Goal: Task Accomplishment & Management: Manage account settings

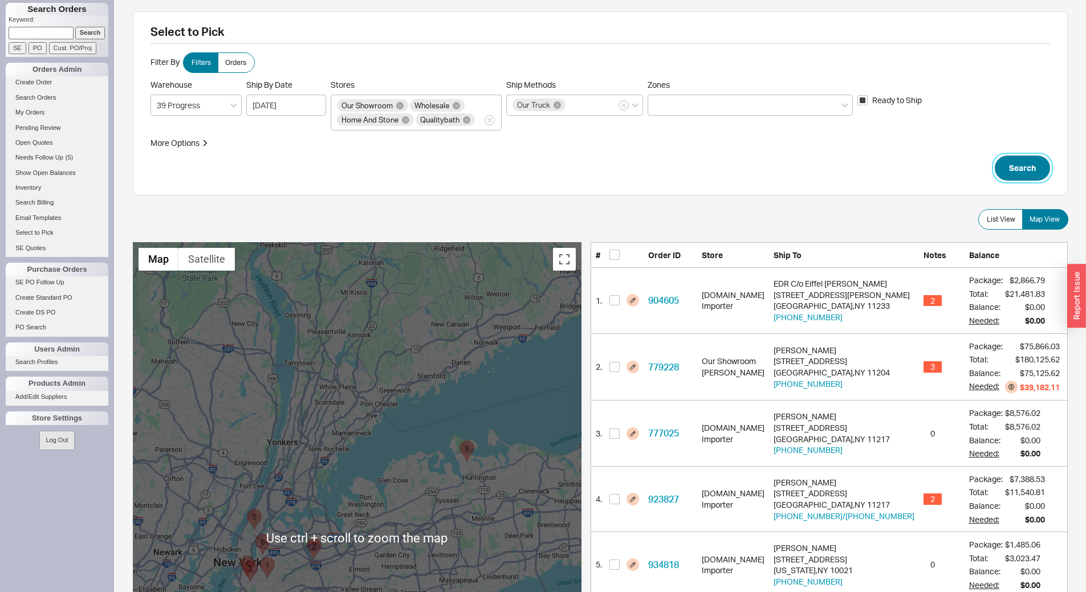
click at [1011, 167] on button "Search" at bounding box center [1022, 168] width 55 height 25
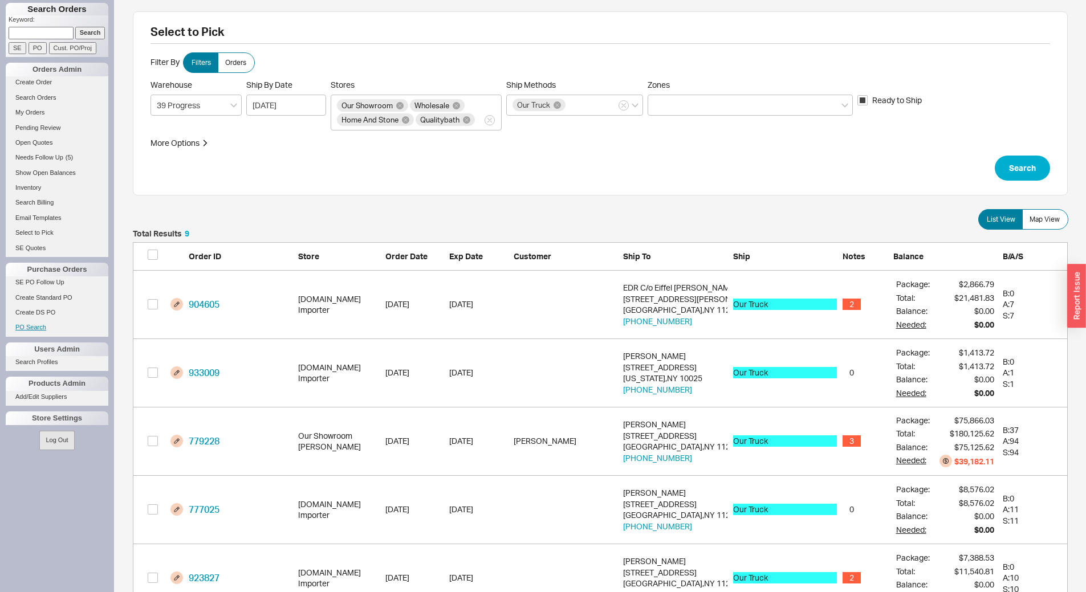
scroll to position [648, 926]
click at [1051, 222] on span "Map View" at bounding box center [1045, 219] width 30 height 9
click at [0, 0] on input "Map View" at bounding box center [0, 0] width 0 height 0
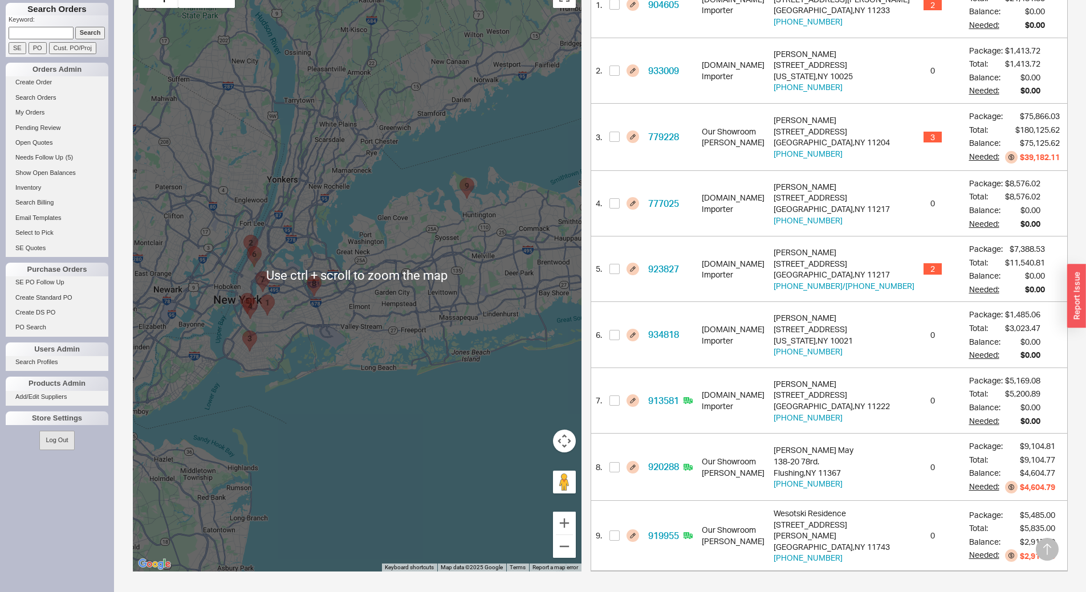
scroll to position [0, 0]
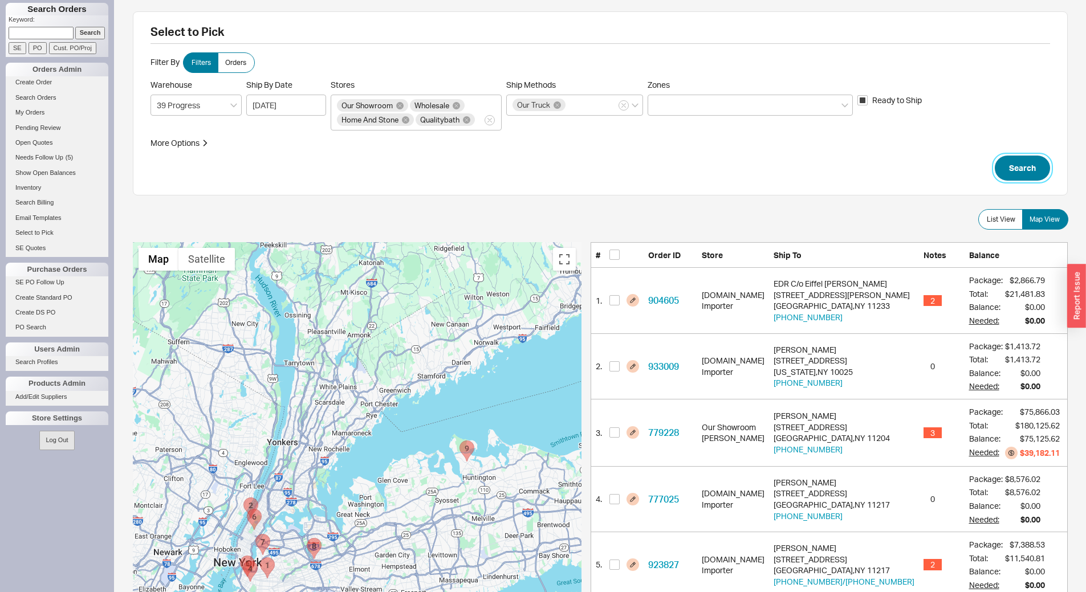
click at [1026, 163] on button "Search" at bounding box center [1022, 168] width 55 height 25
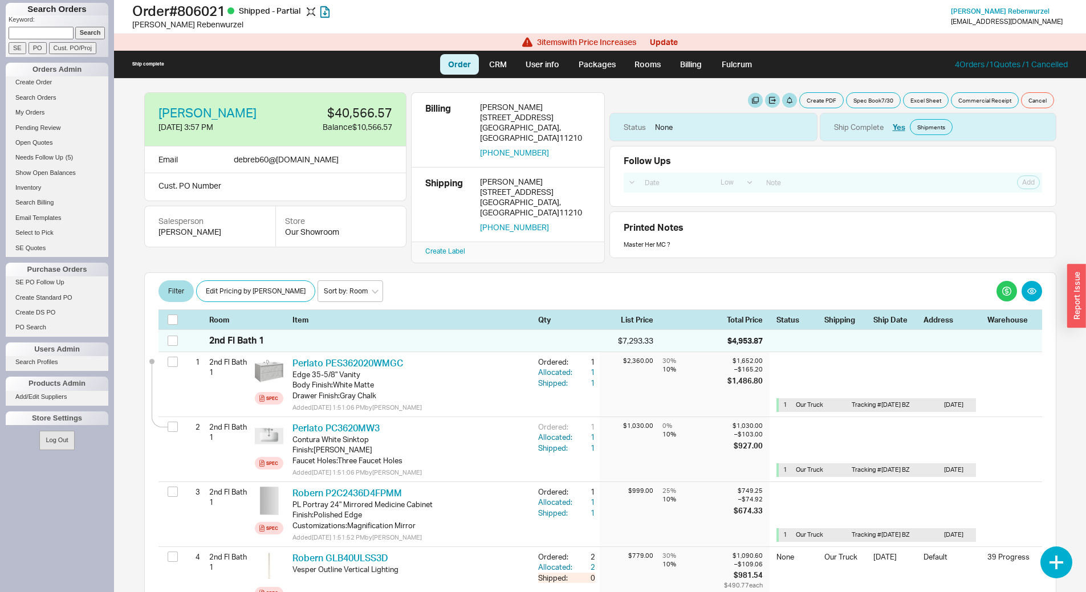
select select "LOW"
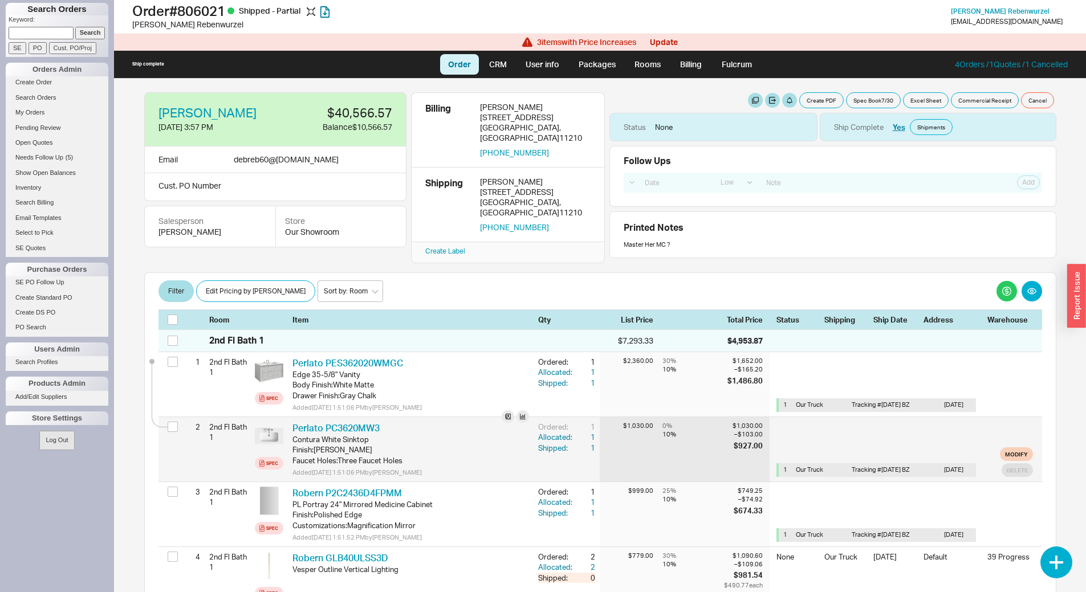
scroll to position [171, 0]
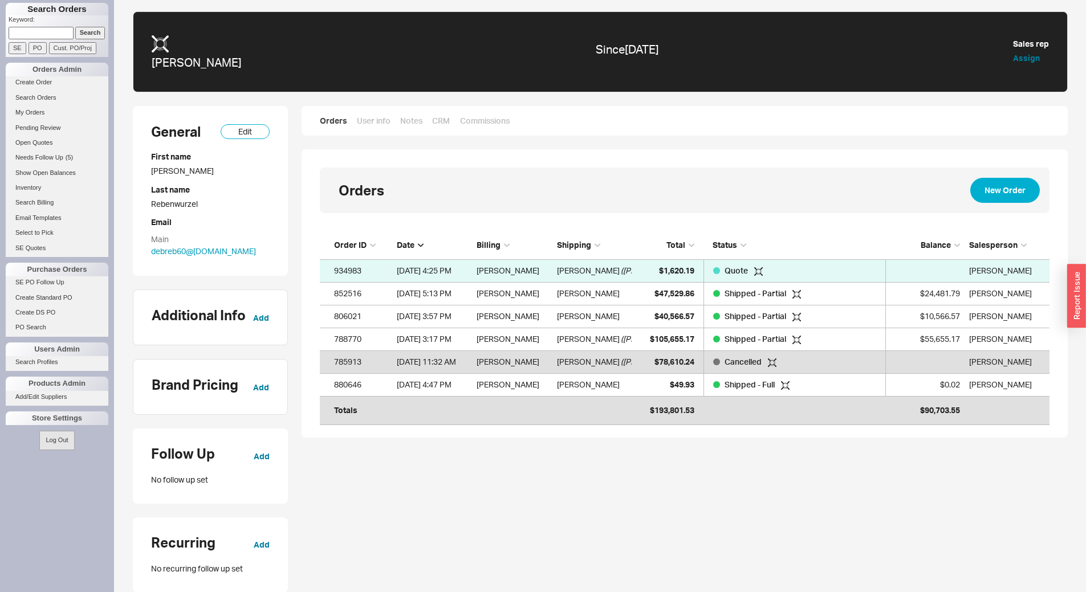
scroll to position [180, 721]
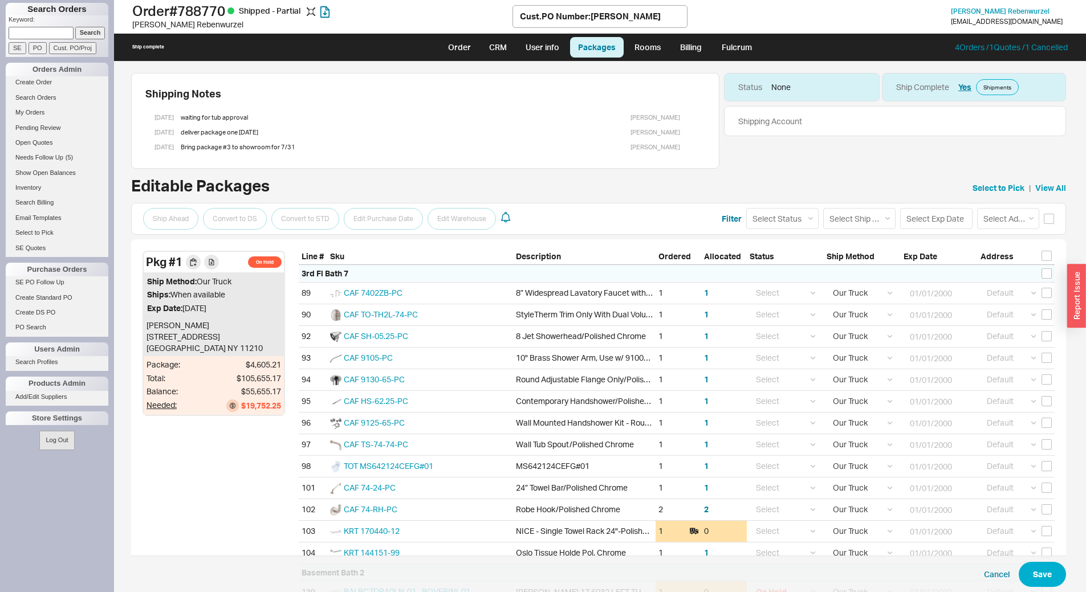
select select "8"
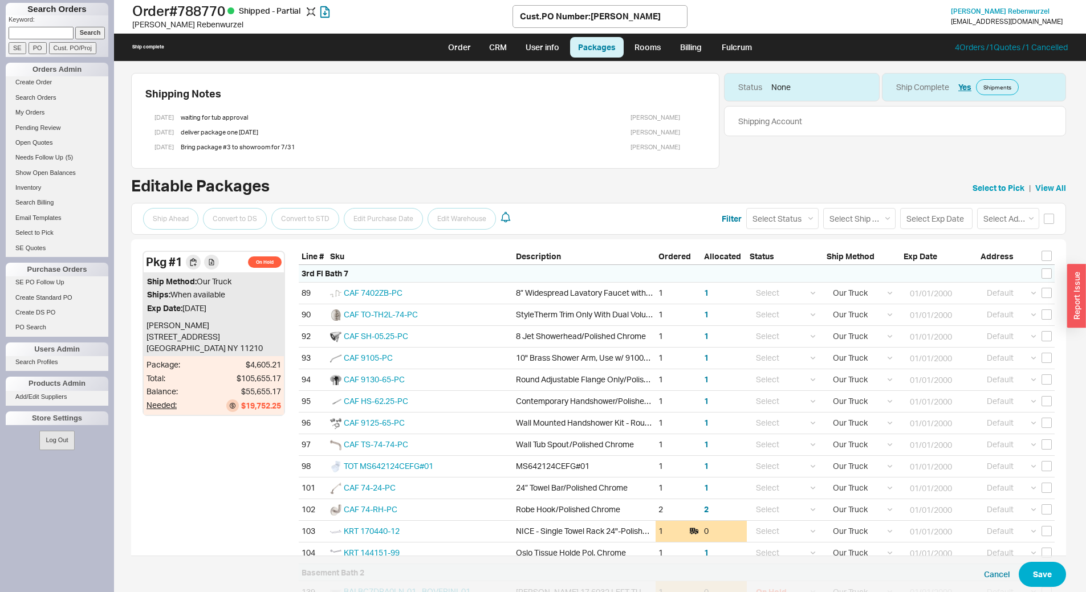
select select "8"
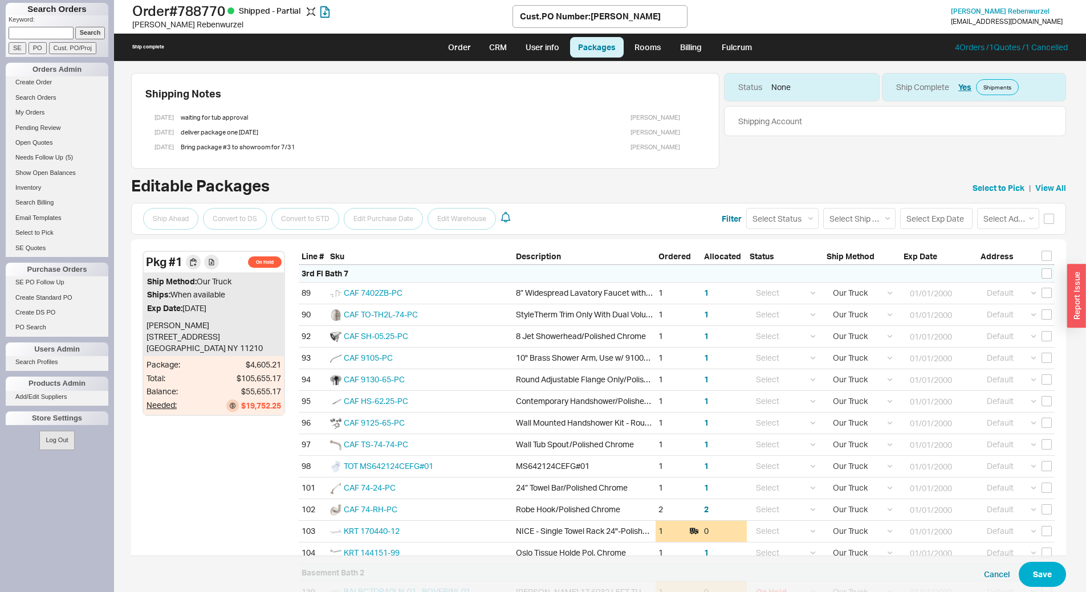
select select "8"
select select "On Hold"
select select "8"
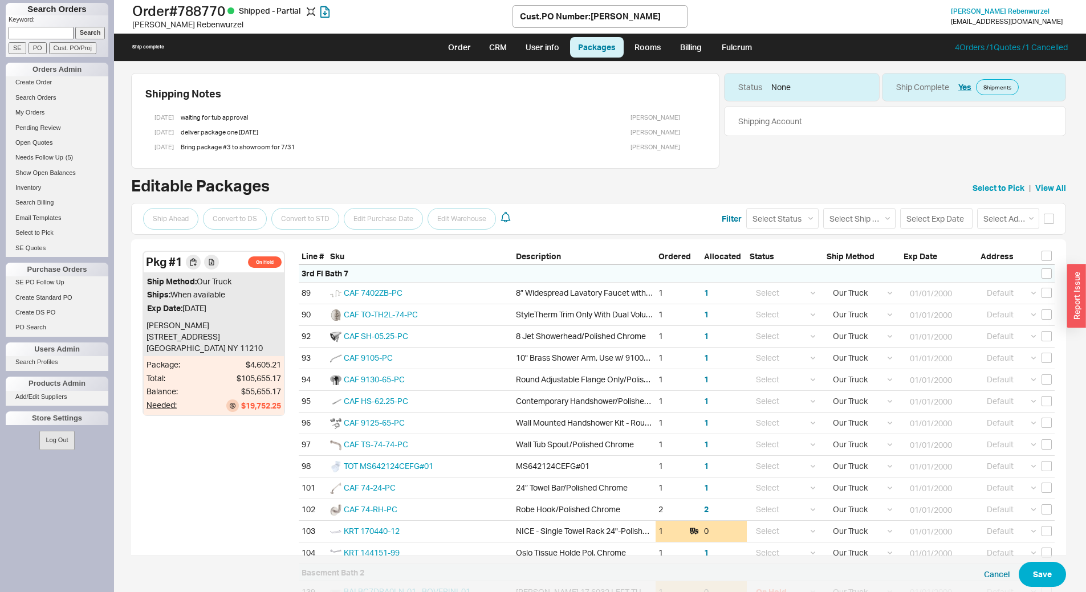
select select "8"
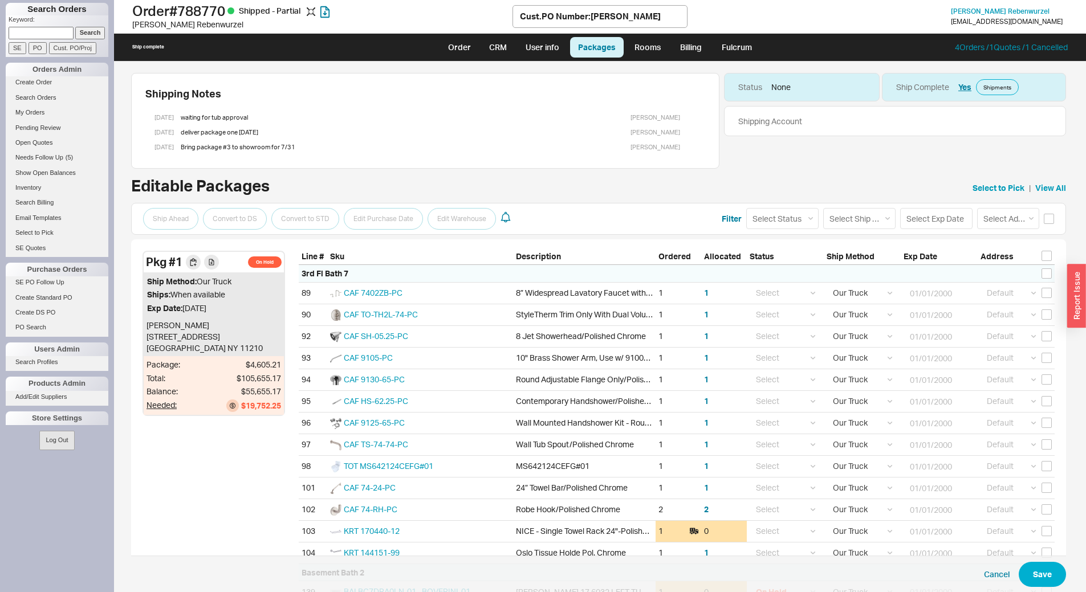
select select "8"
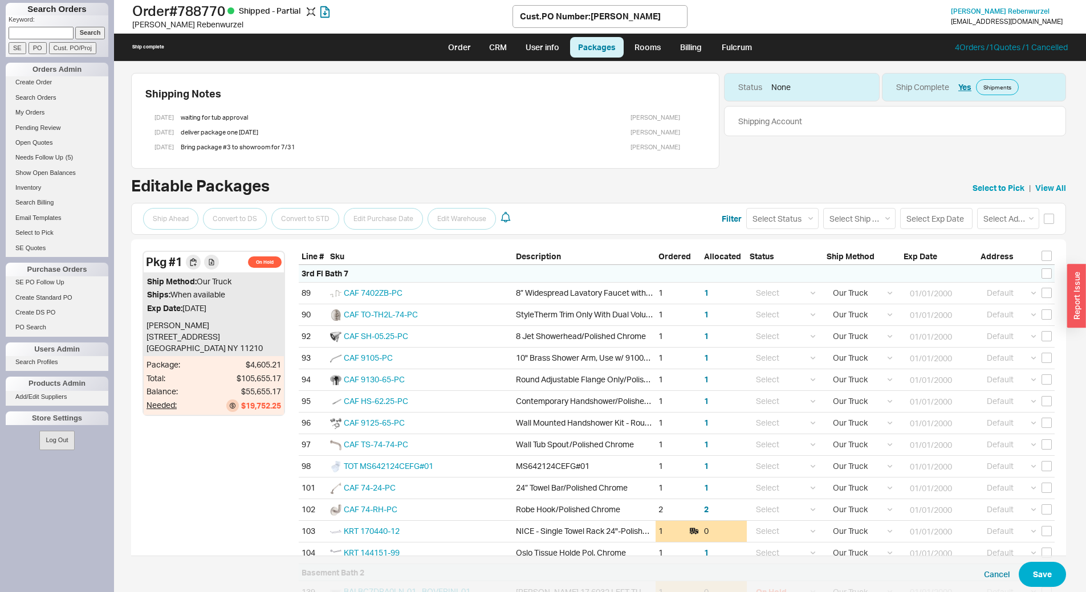
select select "8"
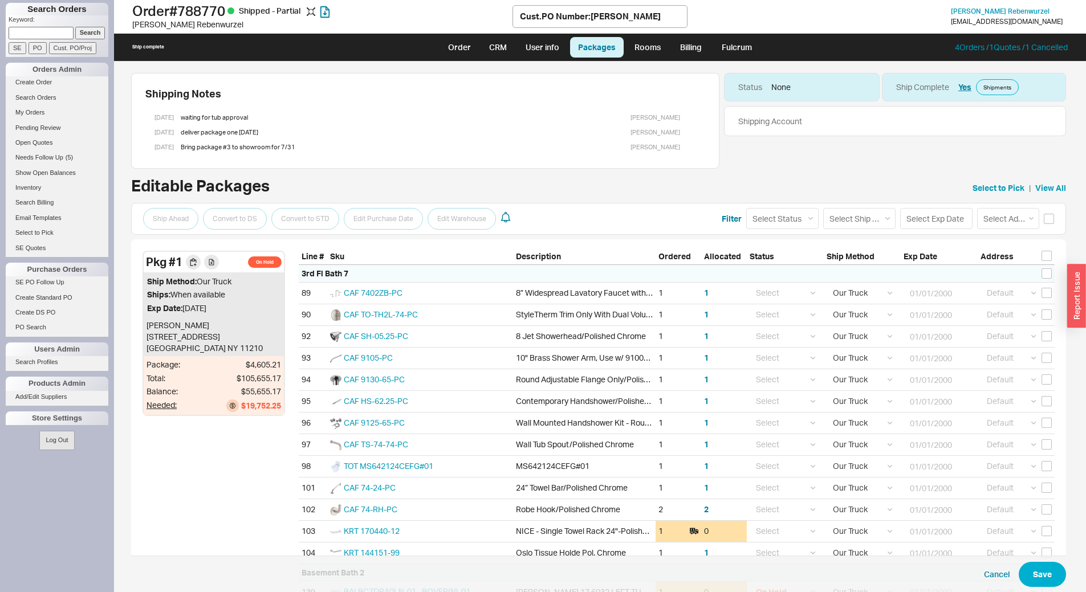
select select "8"
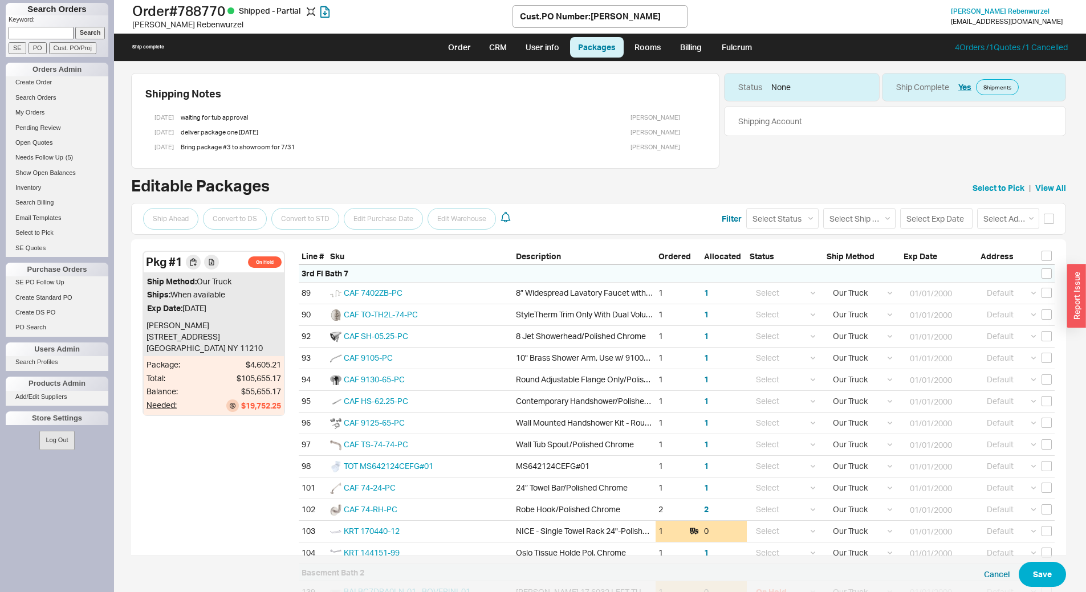
select select "8"
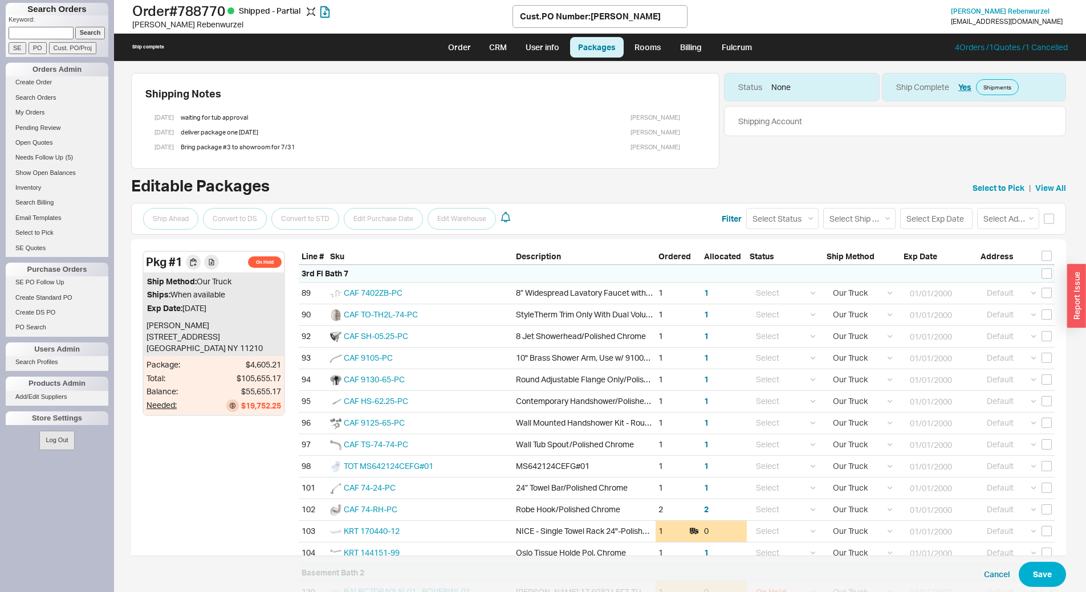
select select "8"
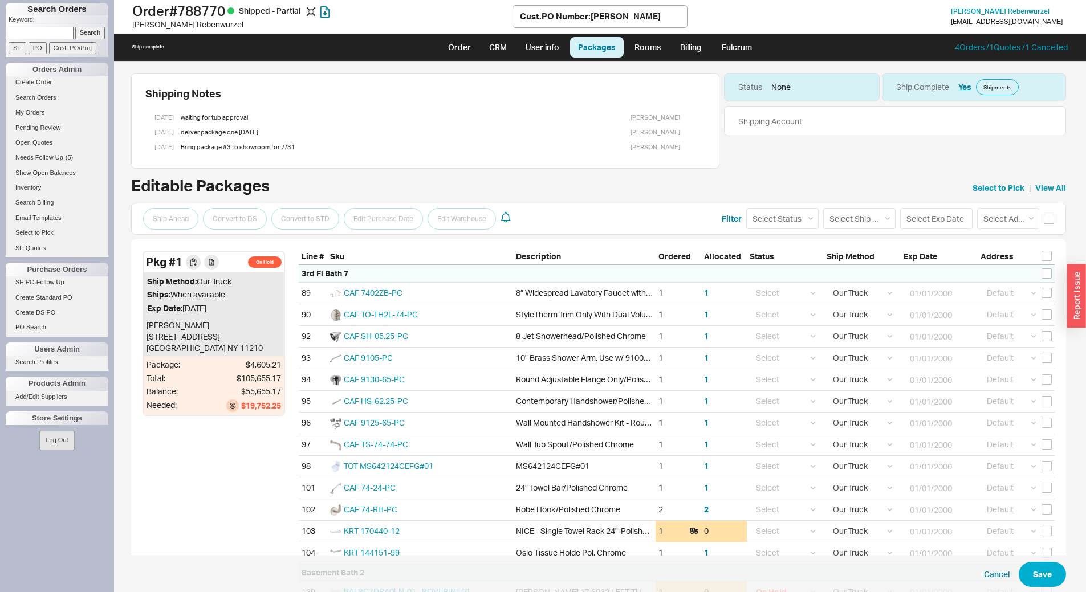
select select "8"
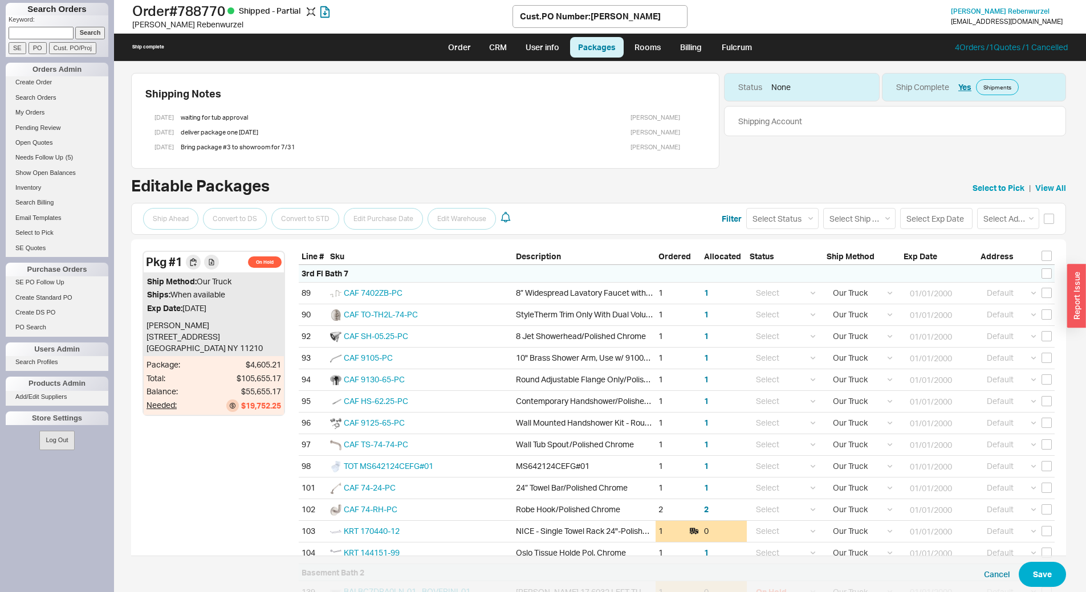
select select "8"
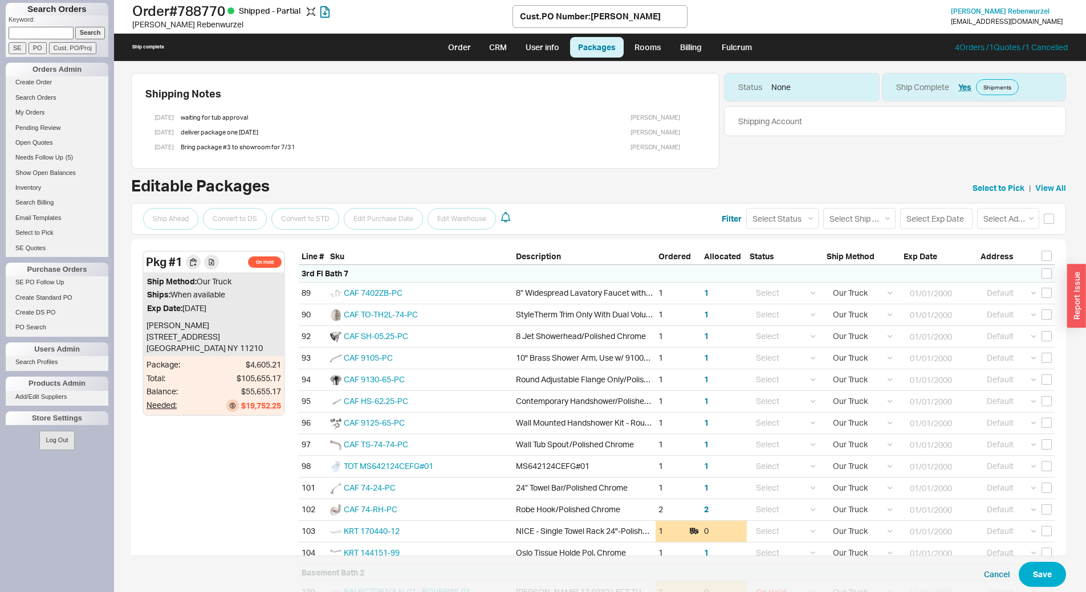
select select "8"
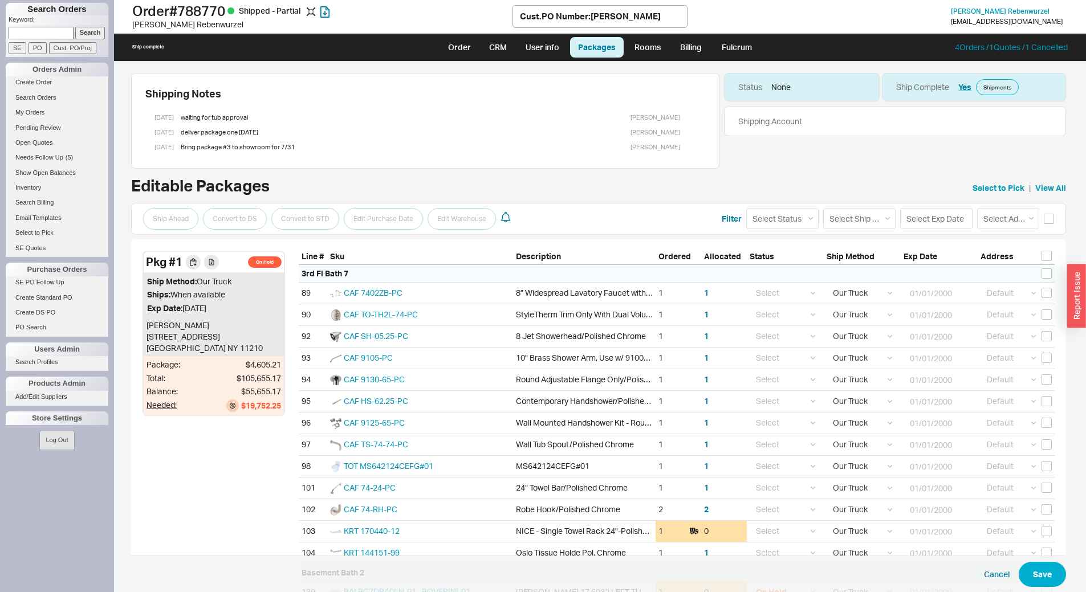
select select "8"
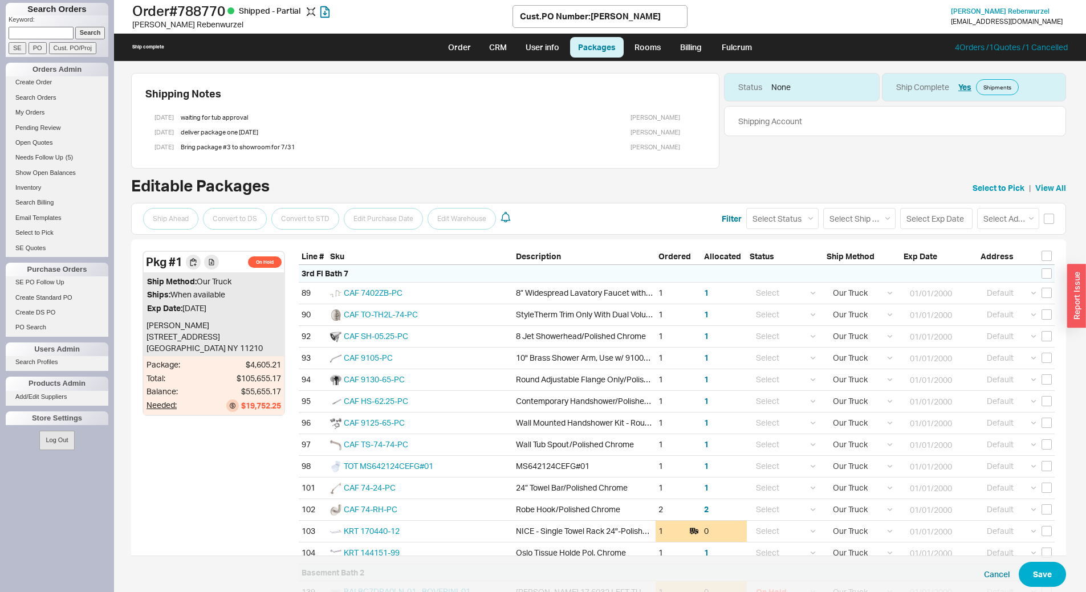
select select "8"
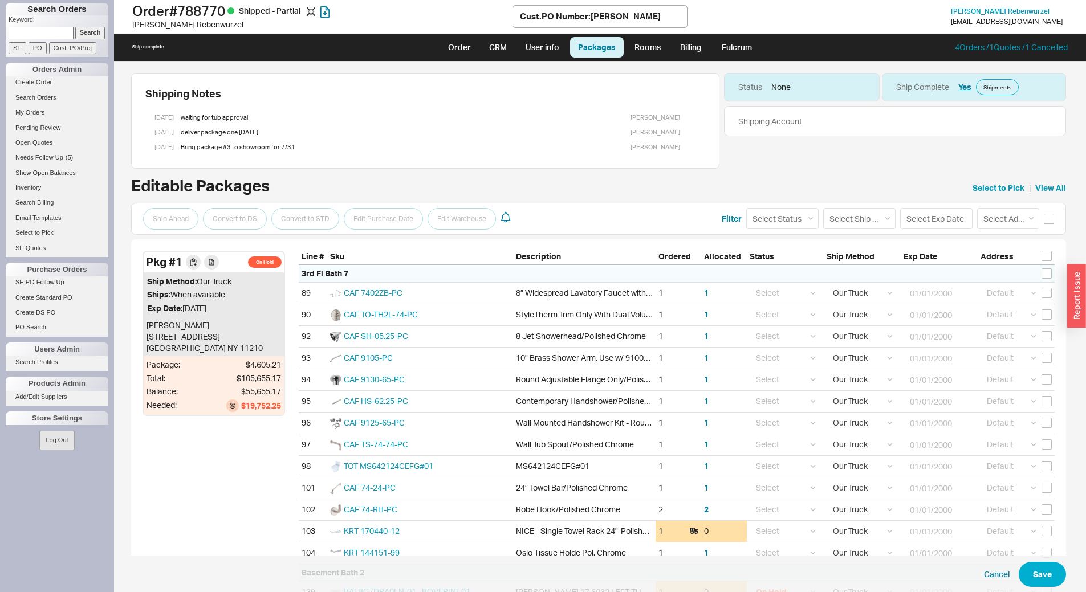
select select "8"
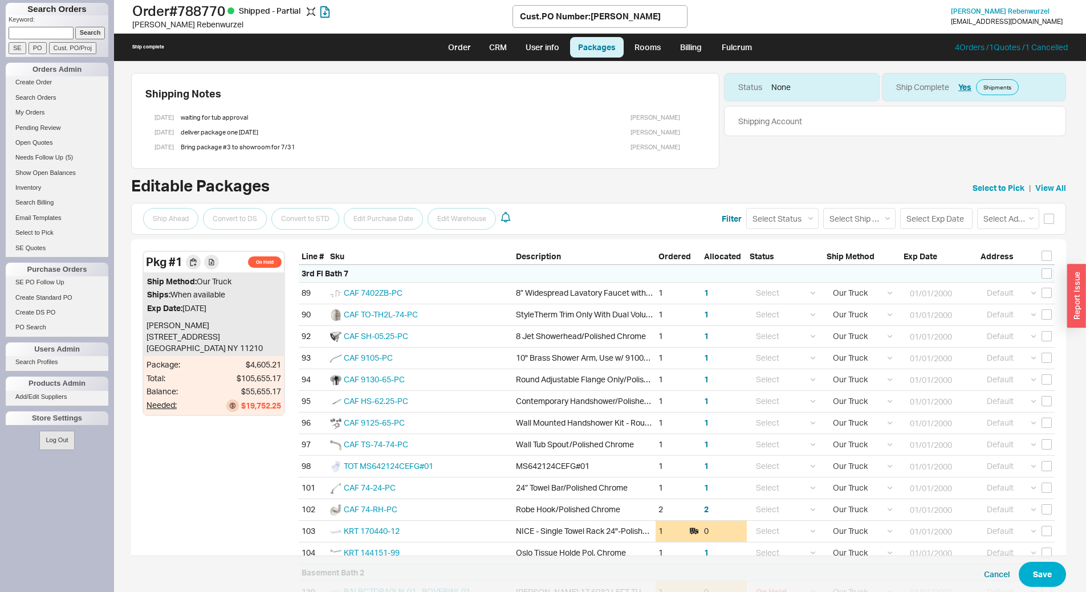
select select "8"
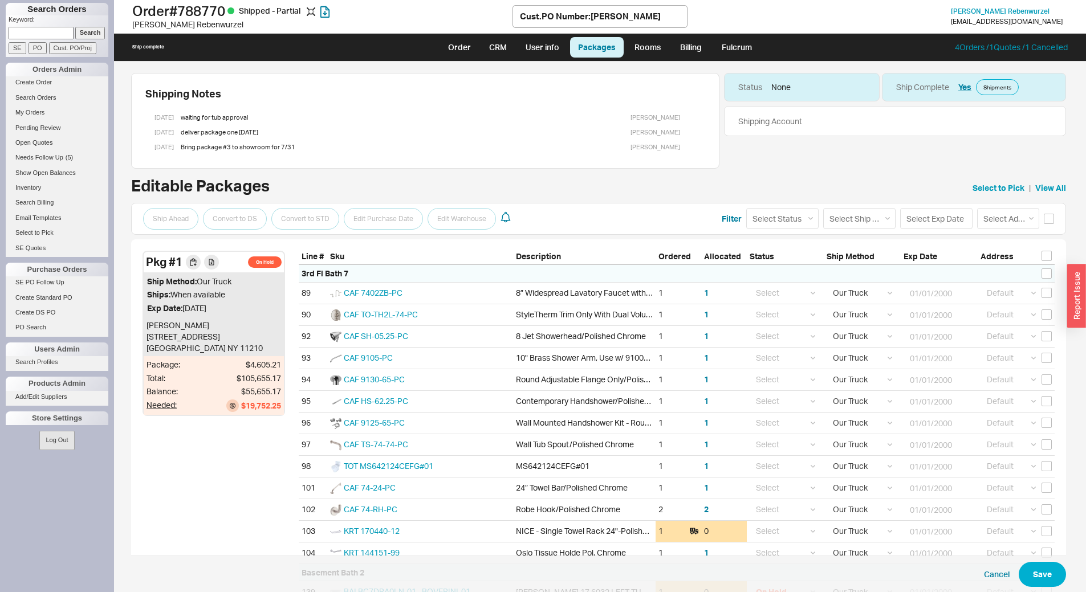
select select "8"
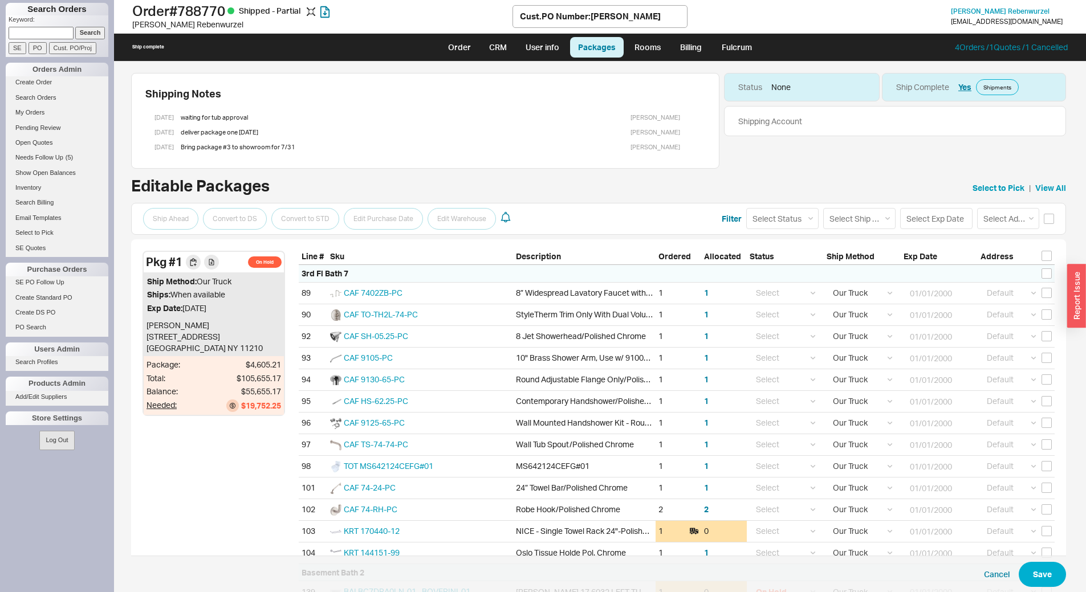
select select "8"
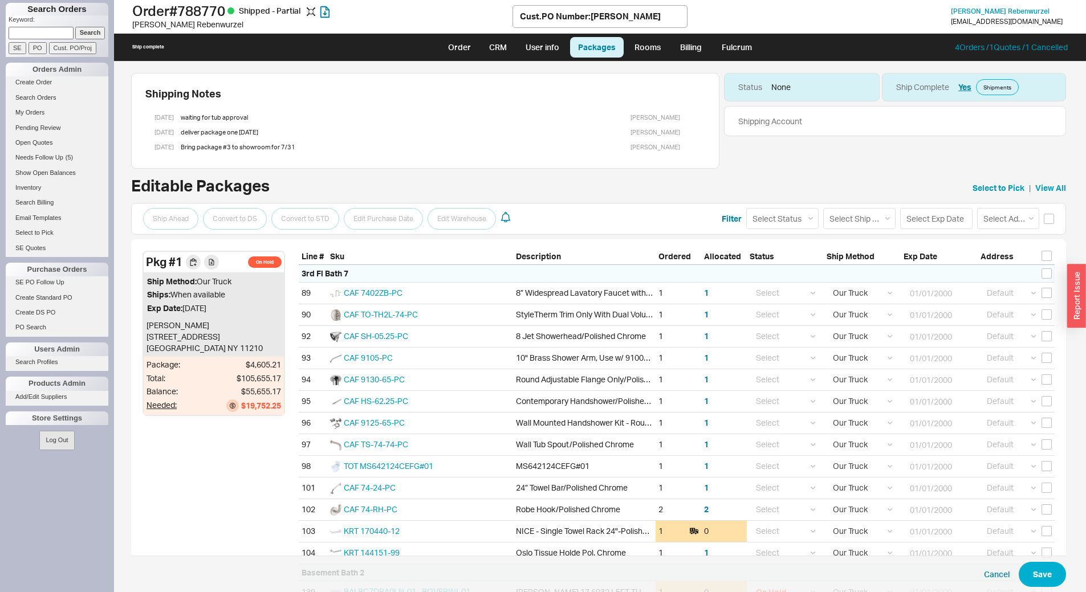
select select "8"
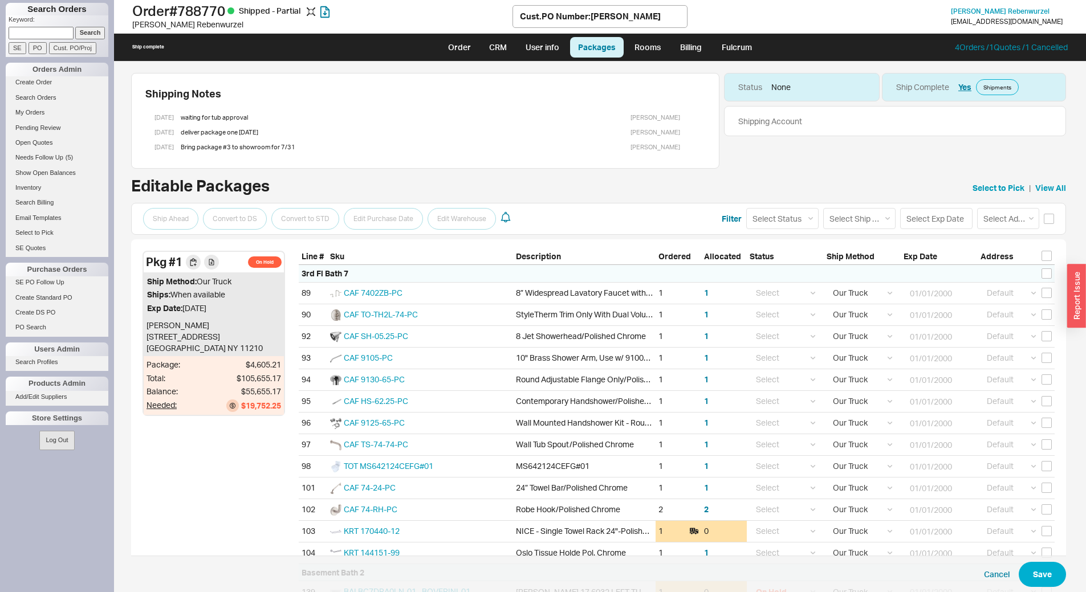
select select "8"
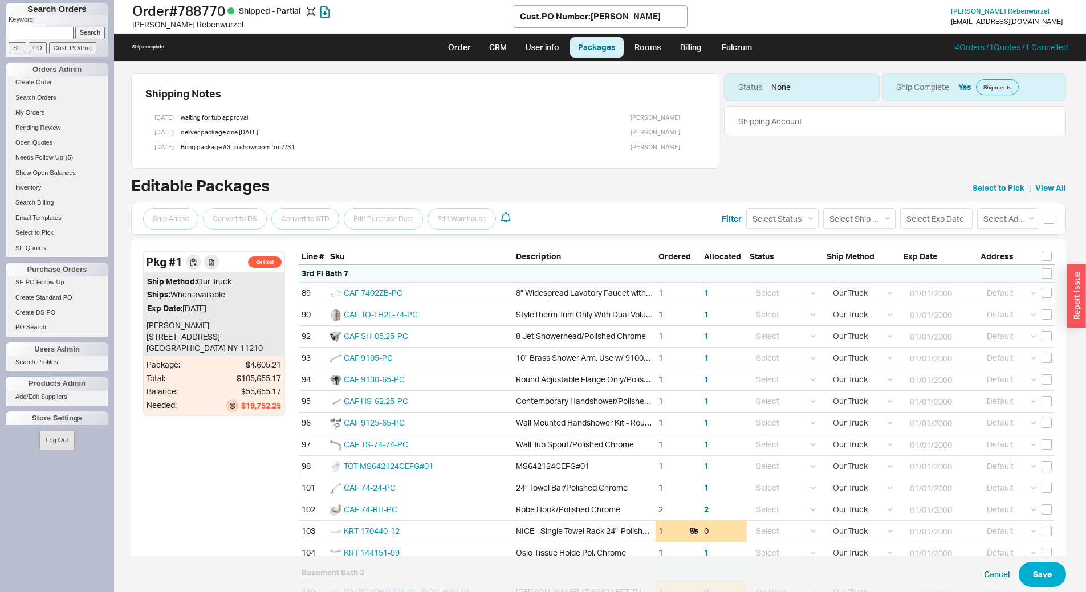
select select "8"
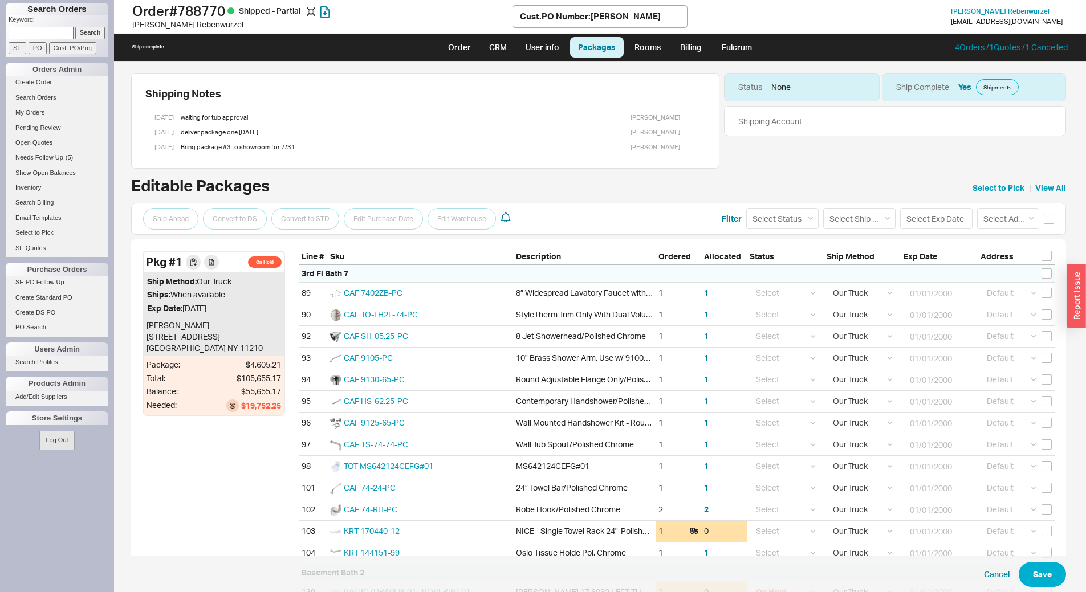
select select "8"
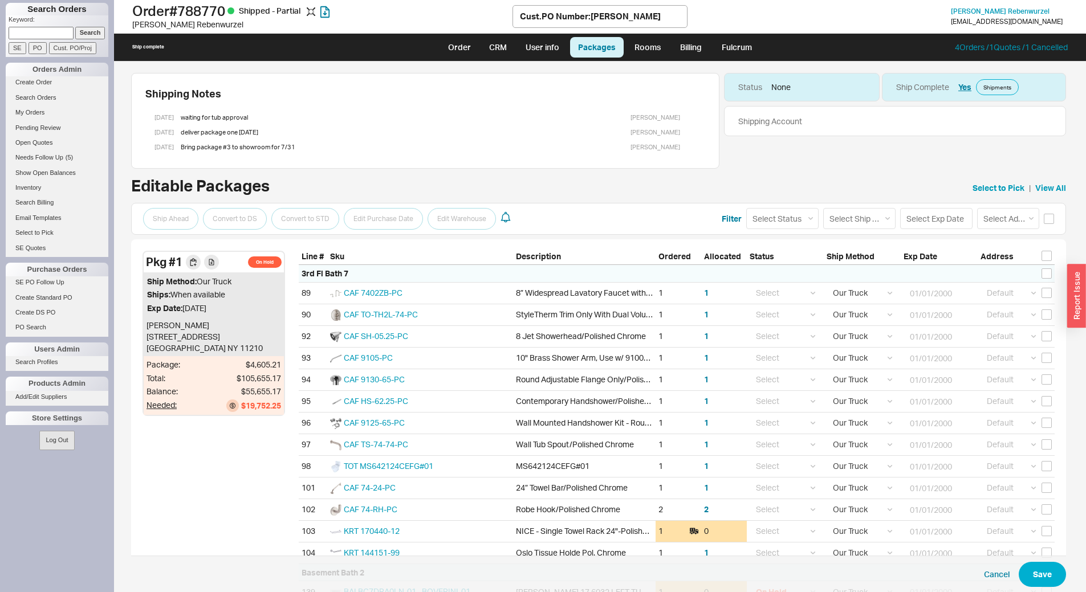
select select "8"
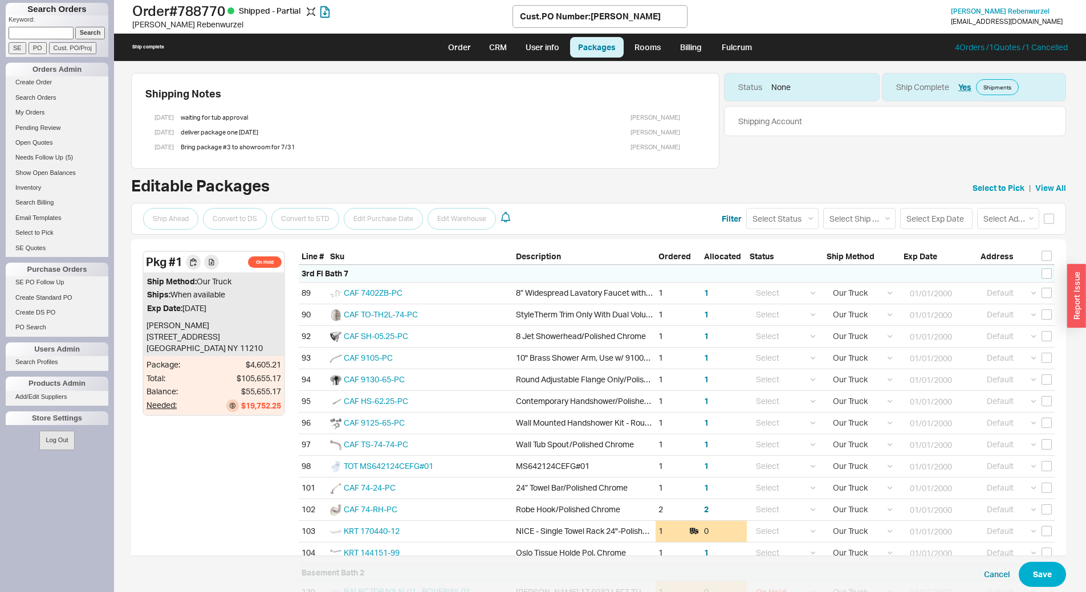
select select "8"
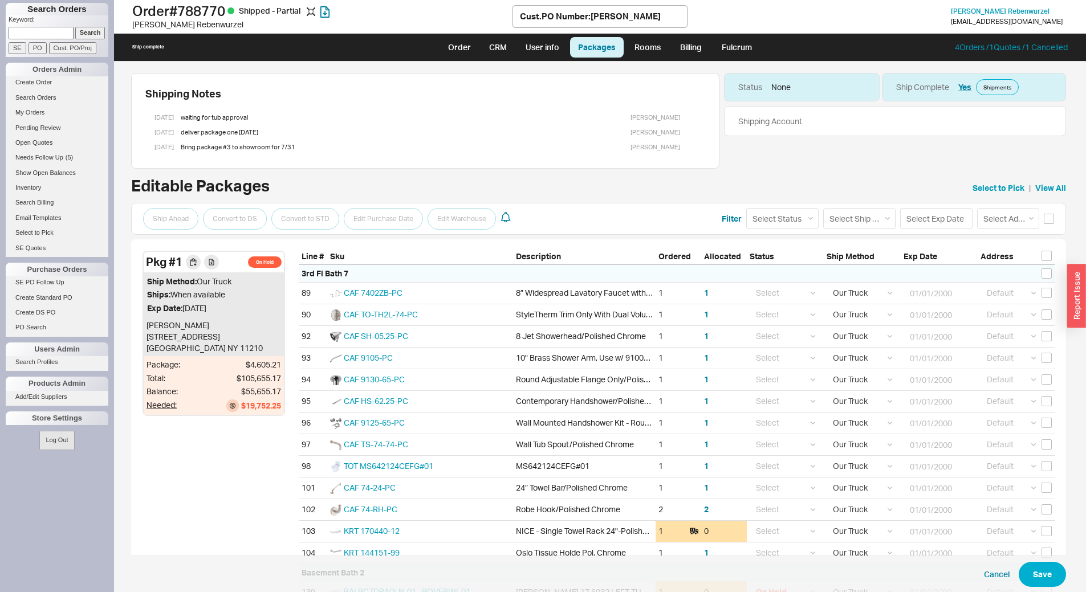
select select "8"
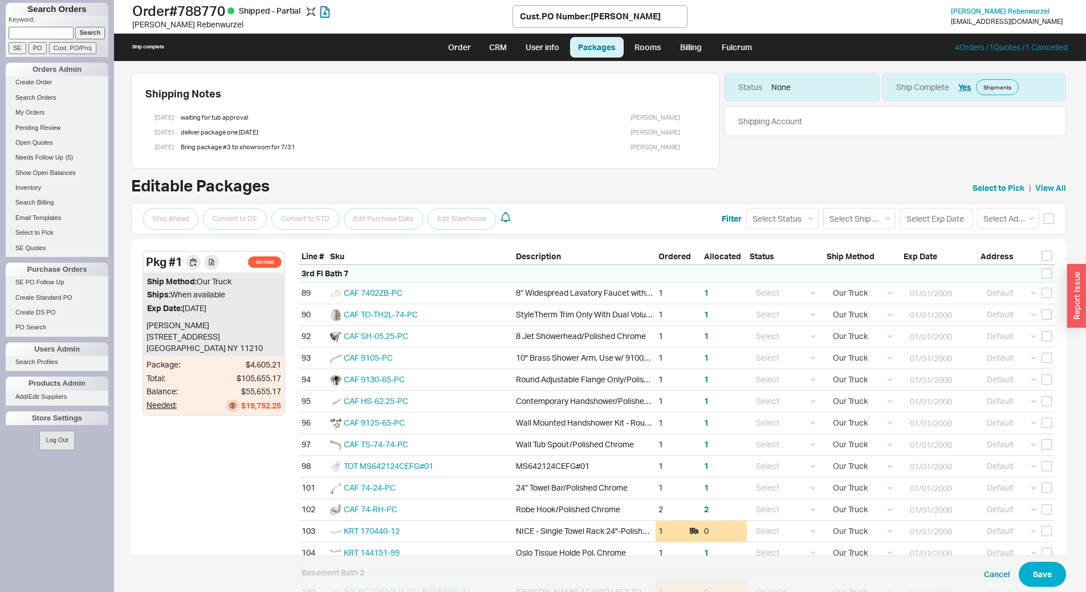
select select "8"
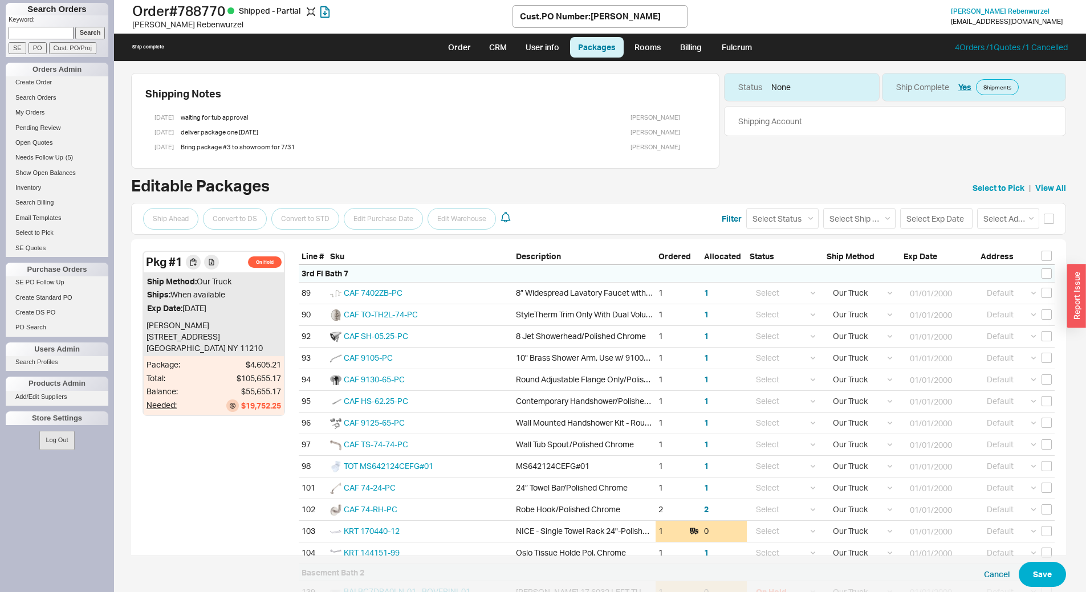
select select "8"
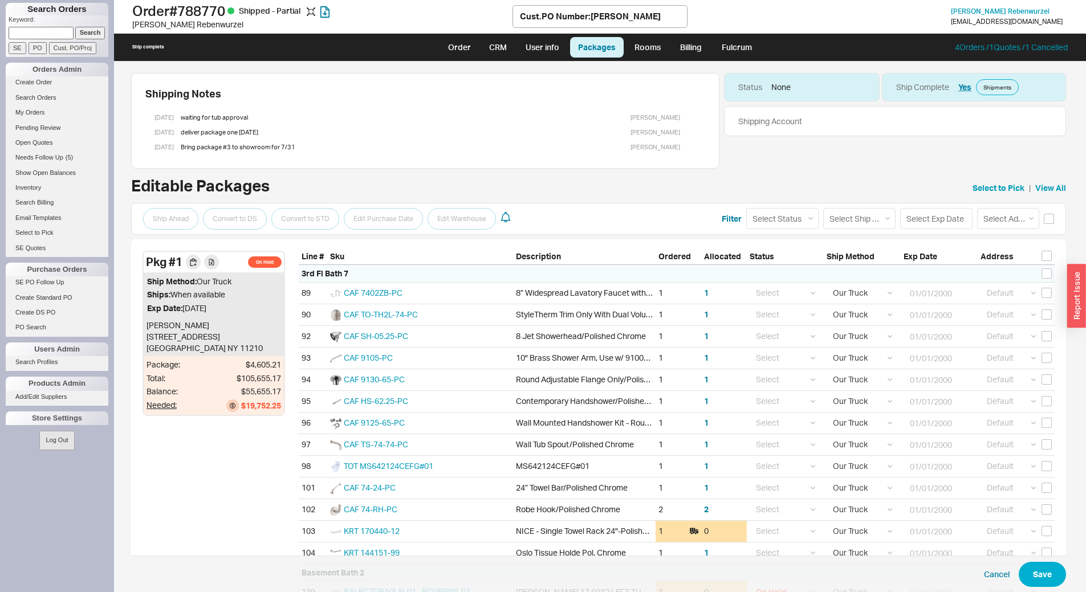
select select "8"
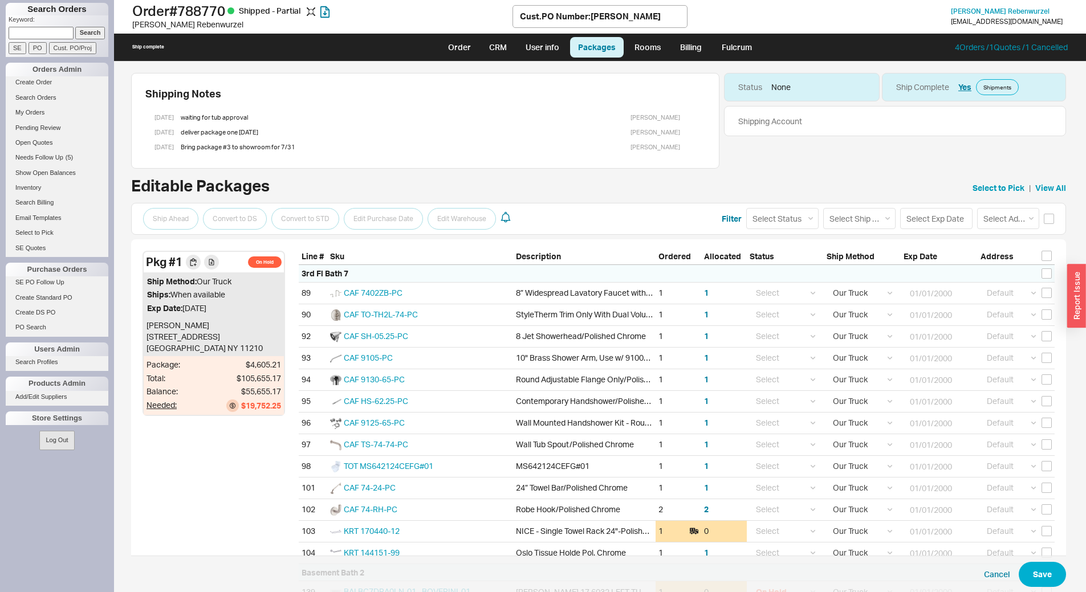
select select "8"
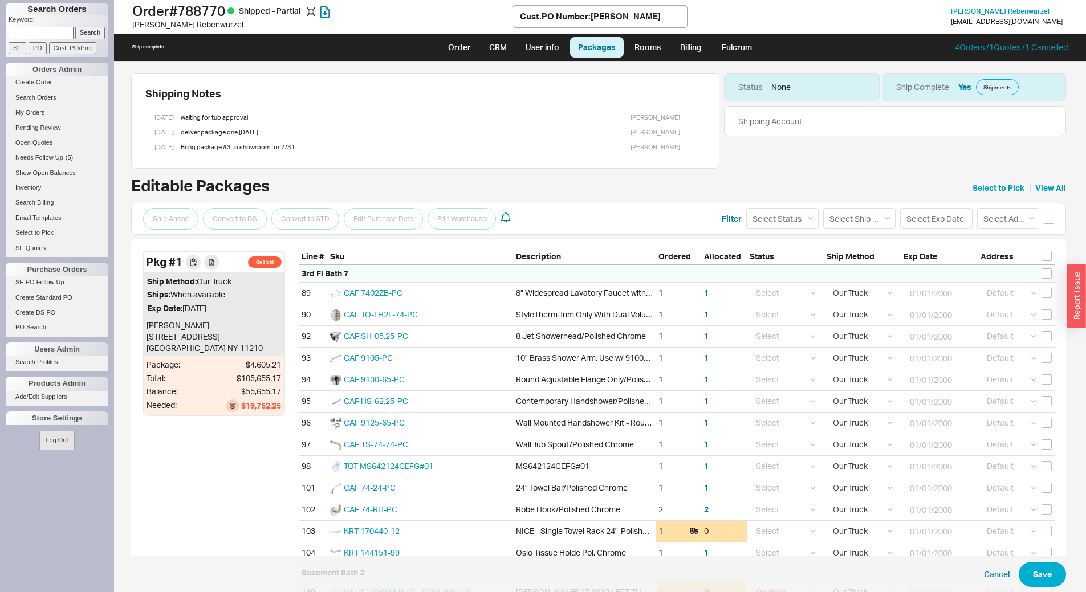
select select "8"
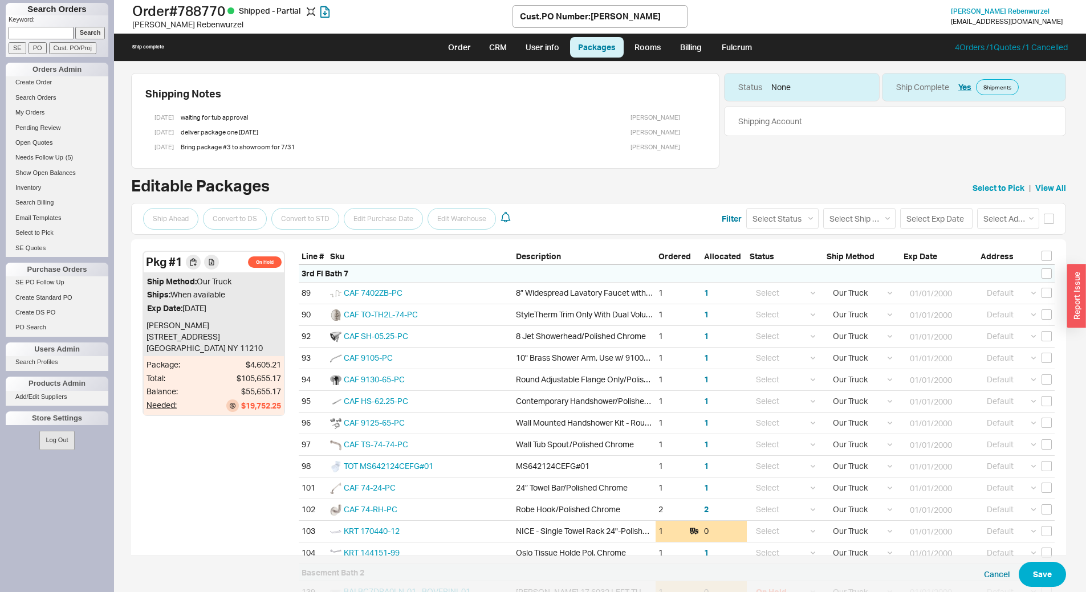
select select "8"
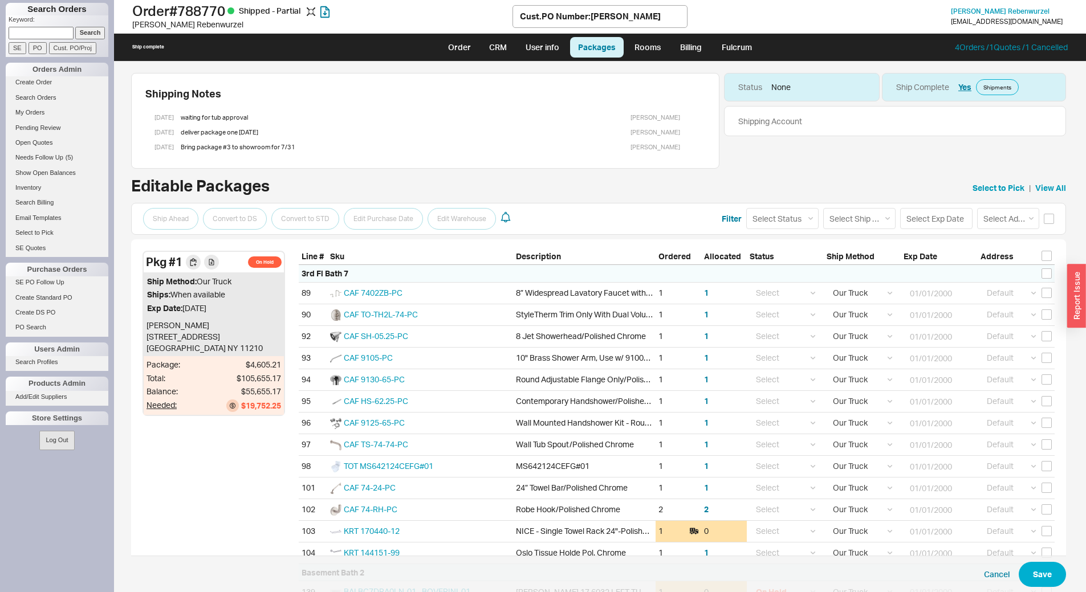
select select "8"
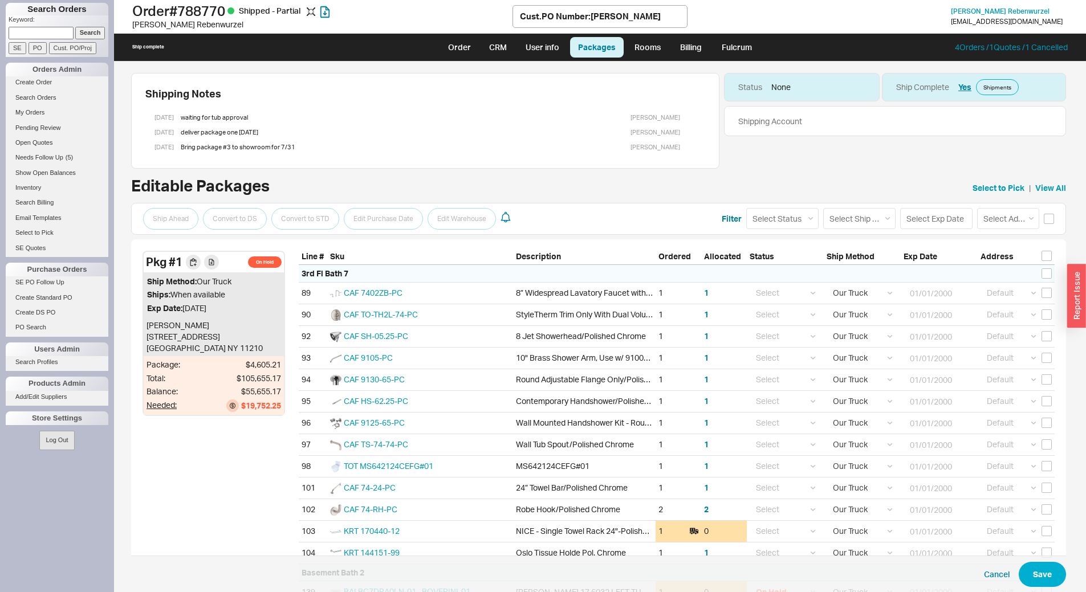
select select "8"
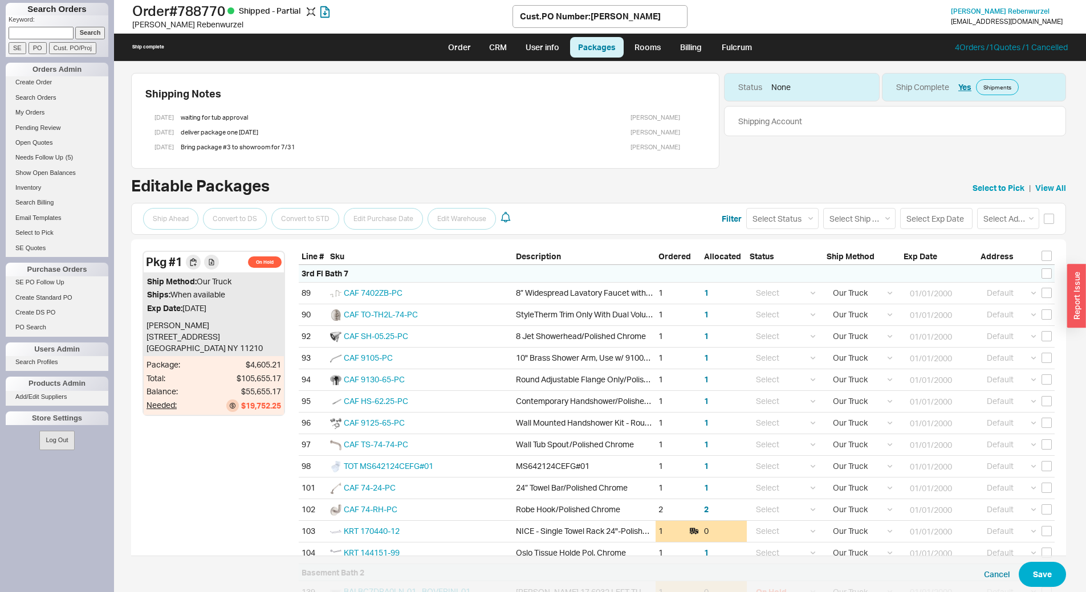
select select "8"
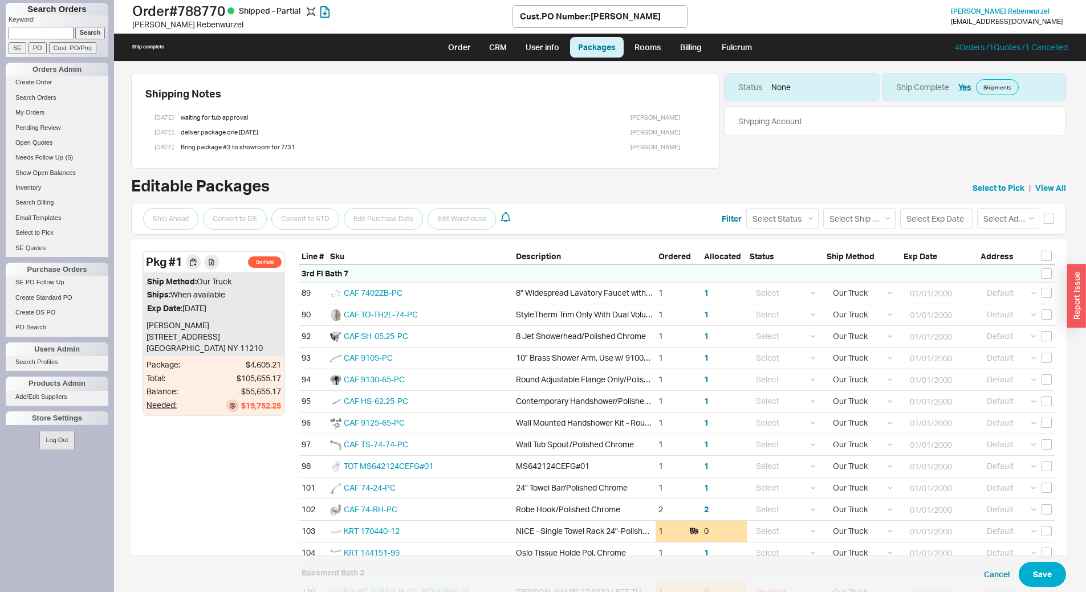
select select "8"
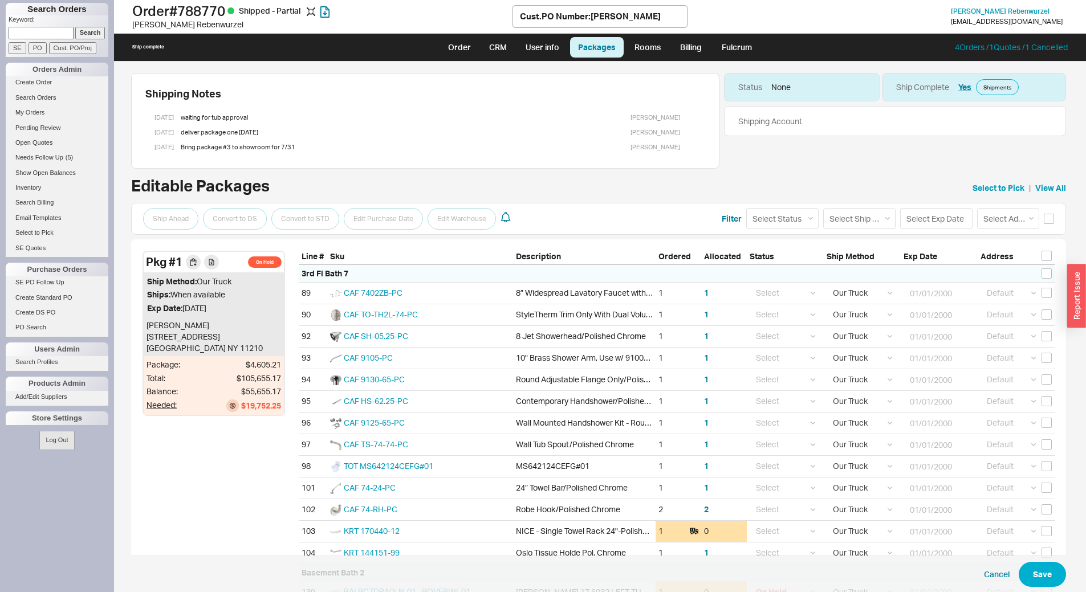
select select "8"
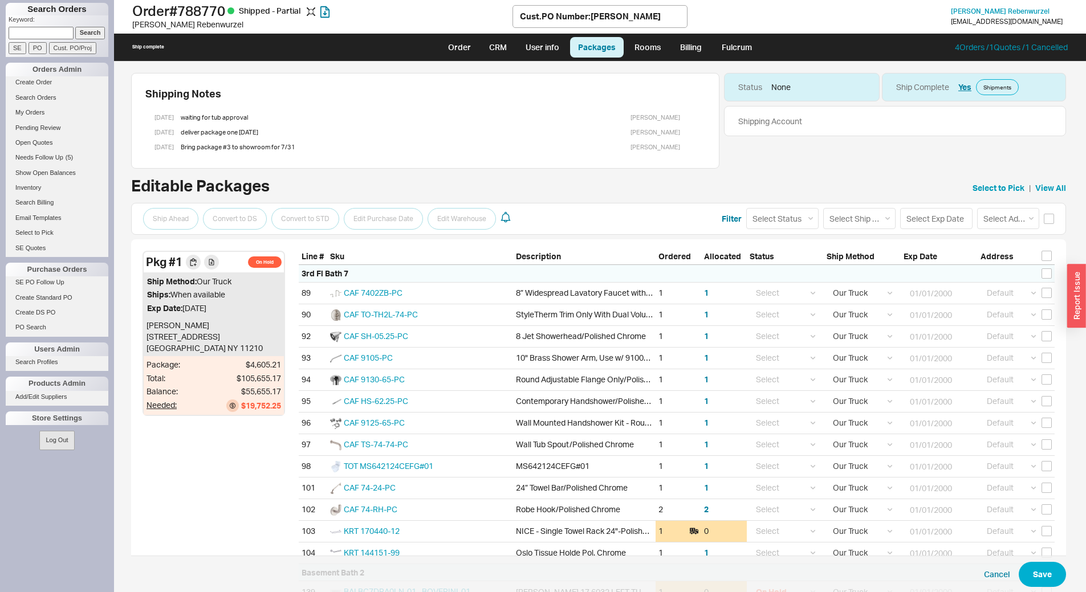
select select "8"
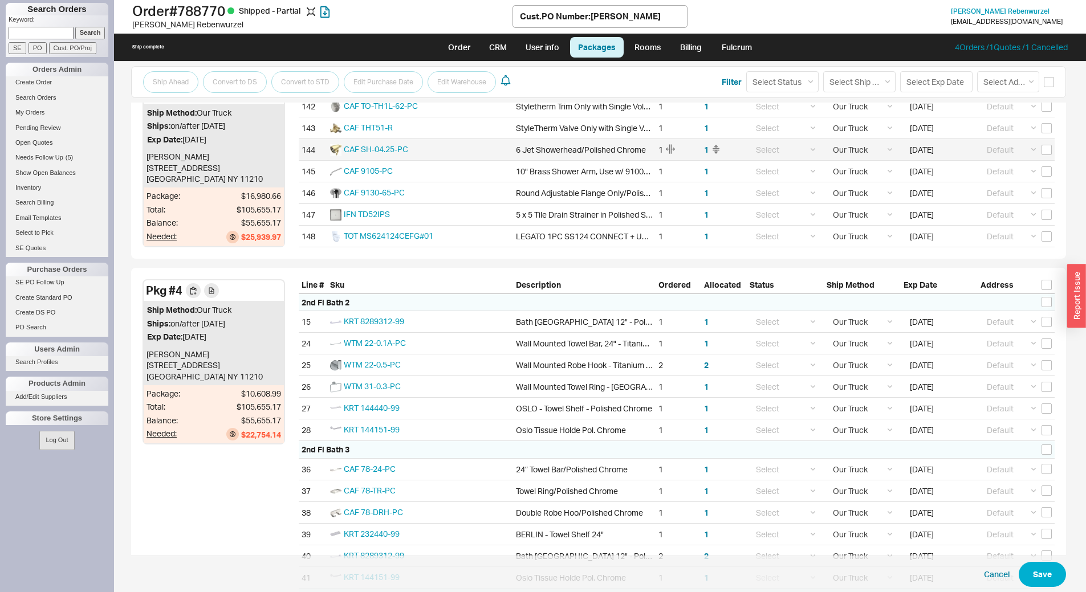
scroll to position [3592, 0]
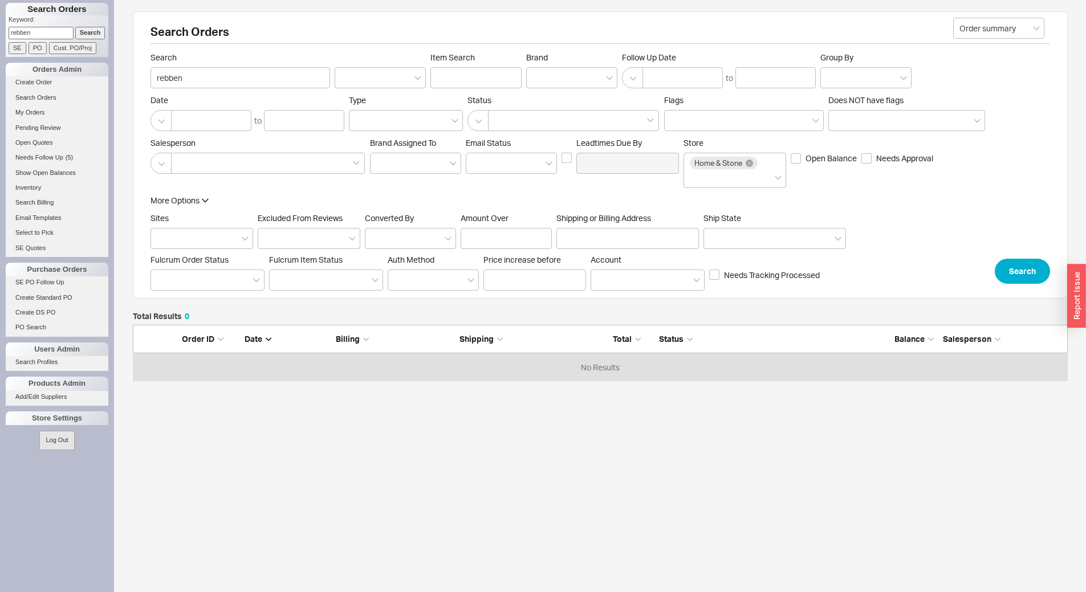
scroll to position [48, 926]
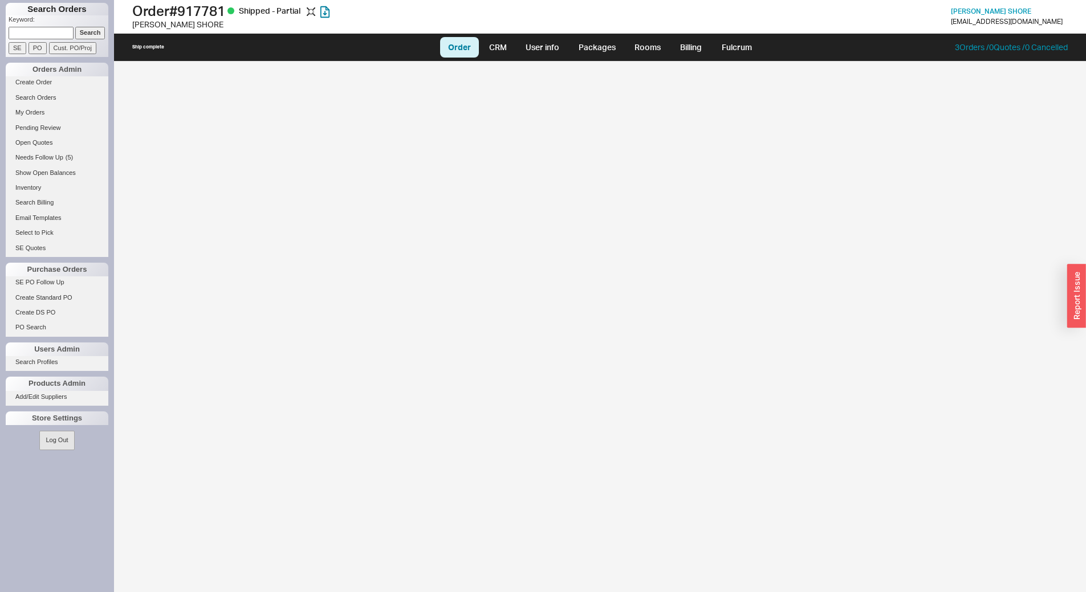
select select "LOW"
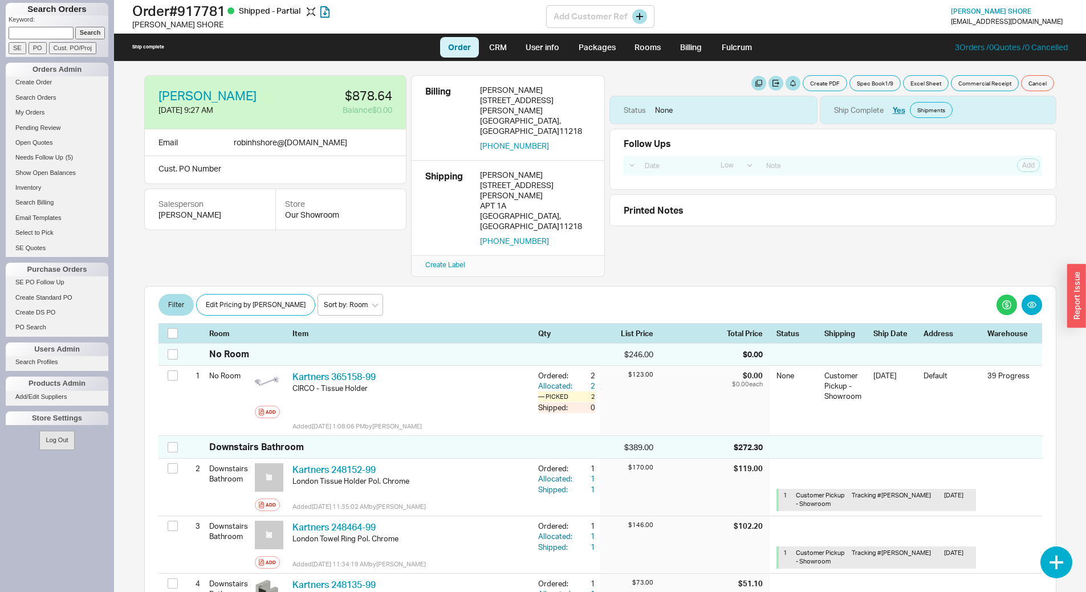
click at [208, 13] on h1 "Order # 917781 Shipped - Partial" at bounding box center [339, 11] width 414 height 16
copy h1 "917781"
click at [515, 201] on div "22 Caton Place" at bounding box center [535, 206] width 111 height 10
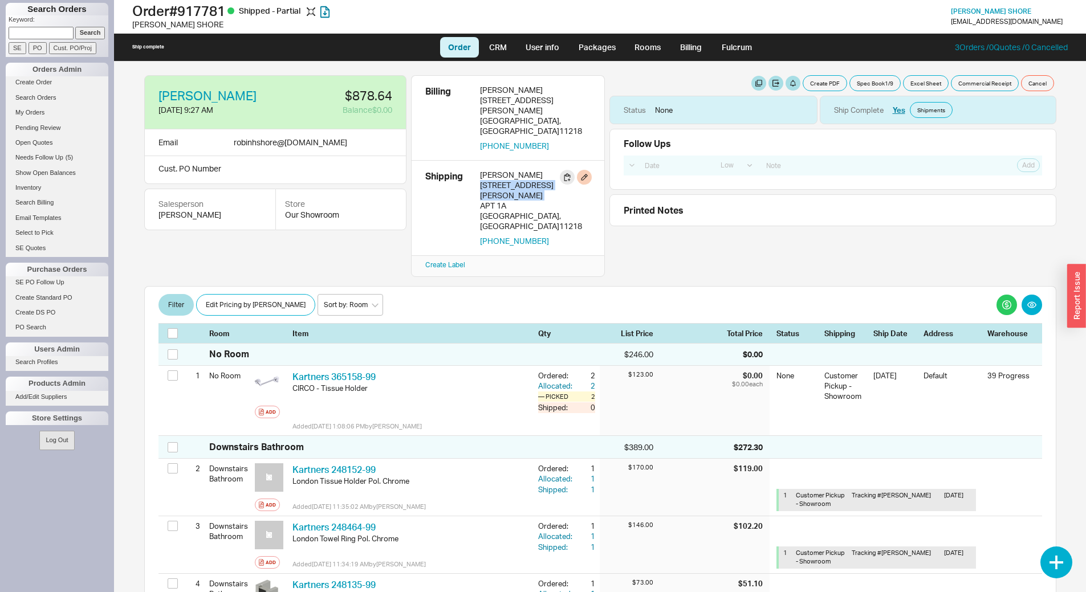
click at [515, 201] on div "22 Caton Place" at bounding box center [535, 206] width 111 height 10
copy div "22 Caton Place"
click at [491, 211] on div "APT 1A" at bounding box center [535, 221] width 111 height 21
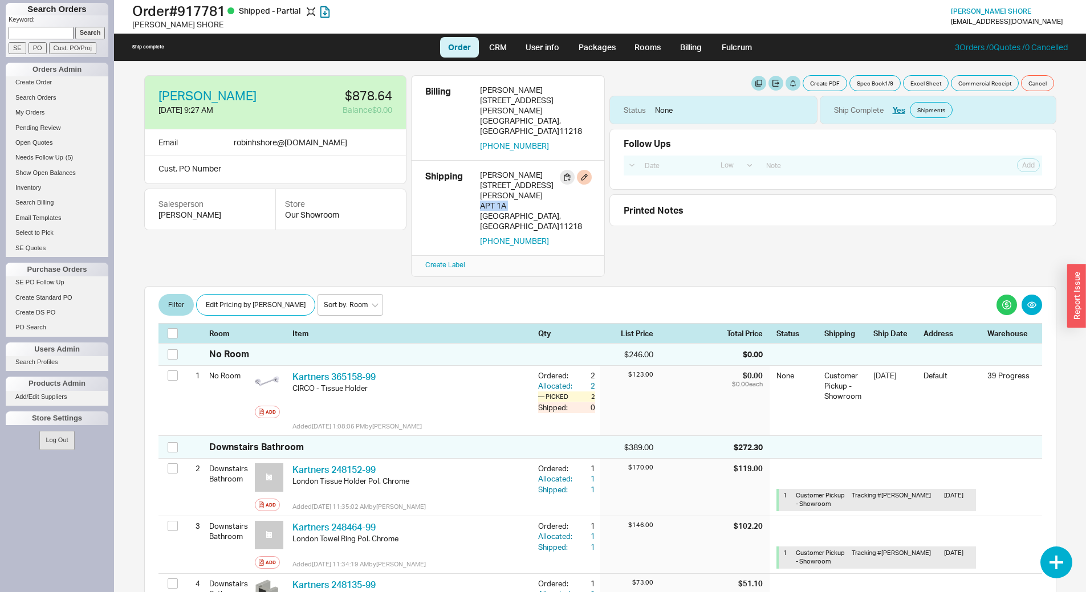
copy div "APT 1A"
click at [509, 170] on div "ROBIN SHORE" at bounding box center [535, 175] width 111 height 10
click at [507, 170] on div "ROBIN SHORE" at bounding box center [535, 175] width 111 height 10
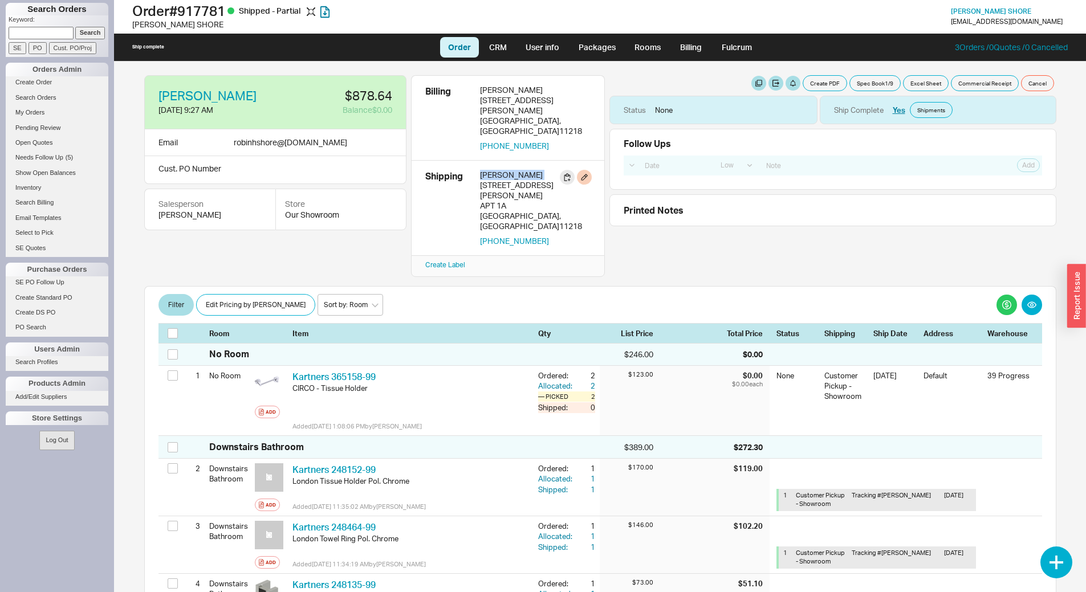
click at [507, 170] on div "ROBIN SHORE" at bounding box center [535, 175] width 111 height 10
click at [200, 11] on h1 "Order # 917781 Shipped - Partial" at bounding box center [339, 11] width 414 height 16
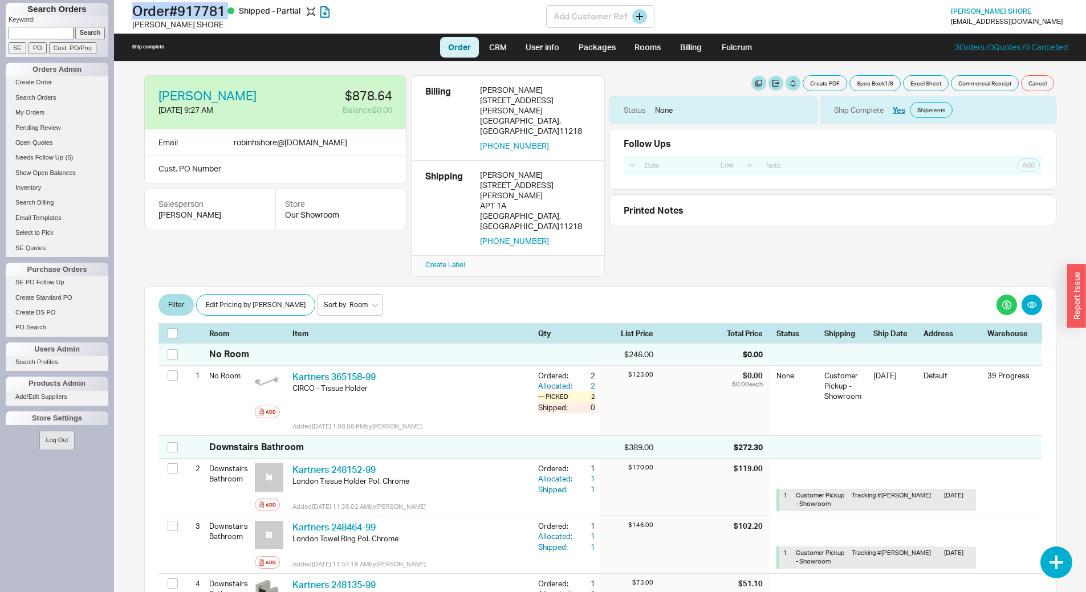
copy h1 "Order # 917781"
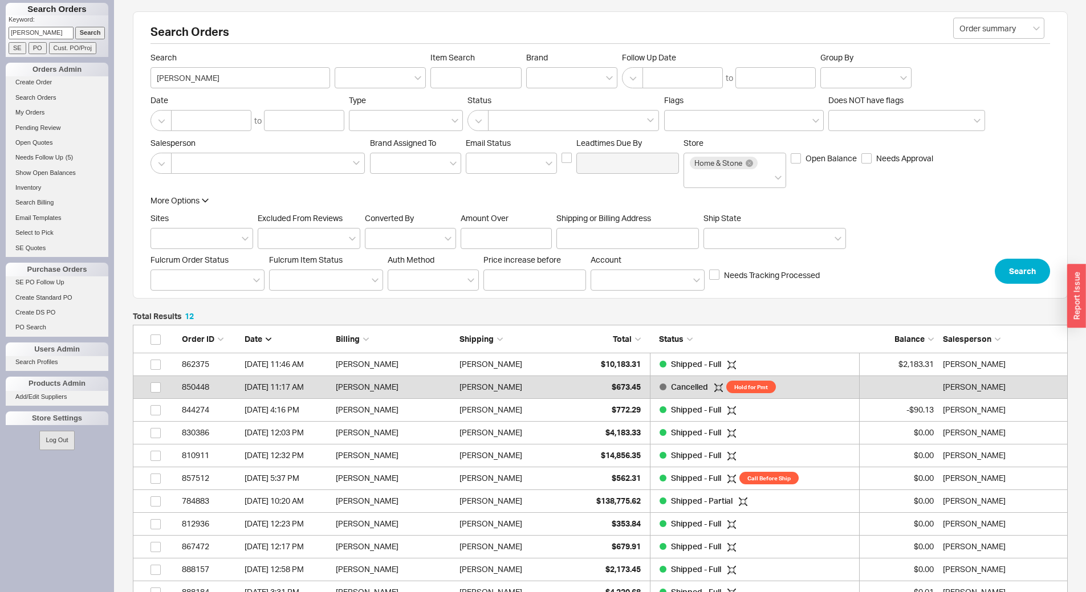
scroll to position [316, 926]
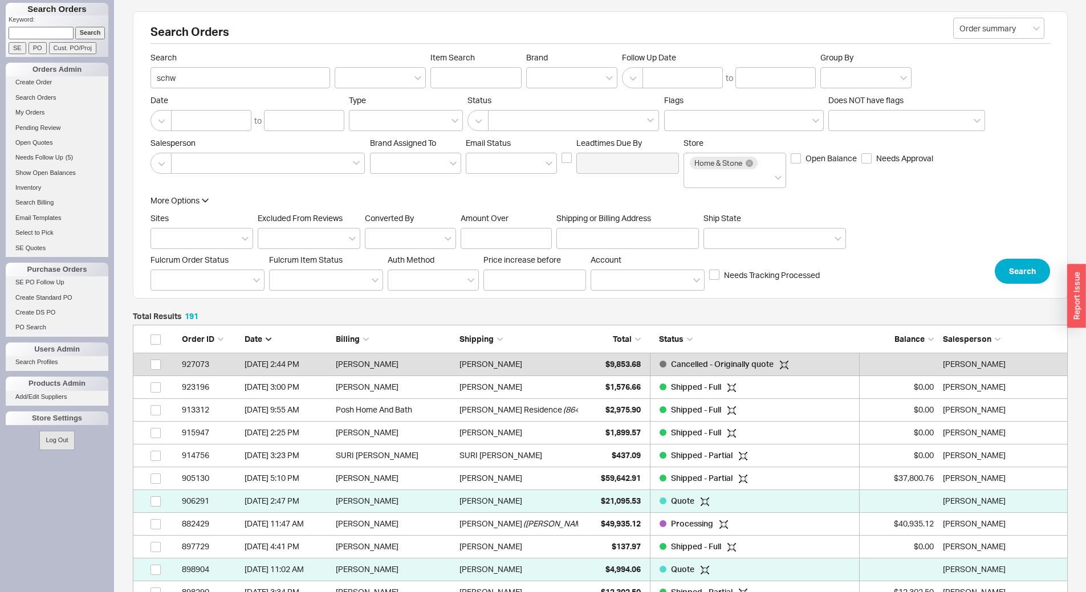
scroll to position [4399, 926]
